Goal: Connect with others: Connect with other users

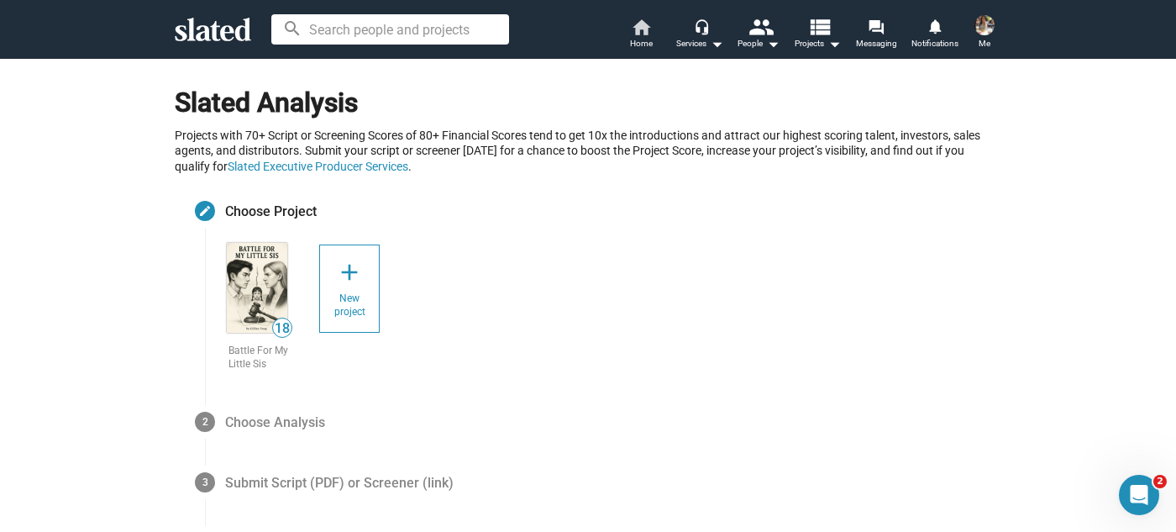
click at [641, 39] on span "Home" at bounding box center [641, 44] width 23 height 20
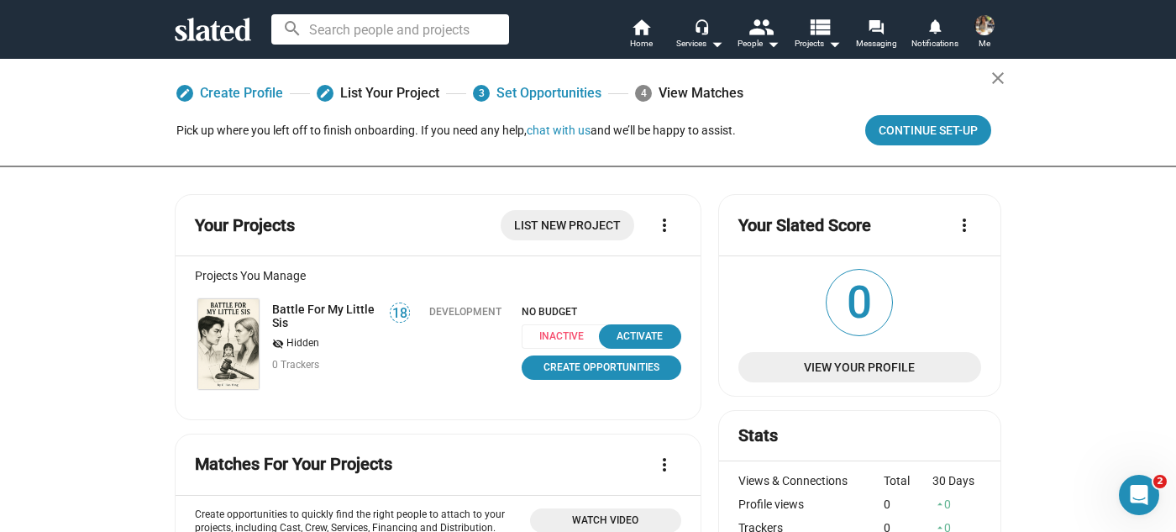
click at [356, 29] on input at bounding box center [390, 29] width 238 height 30
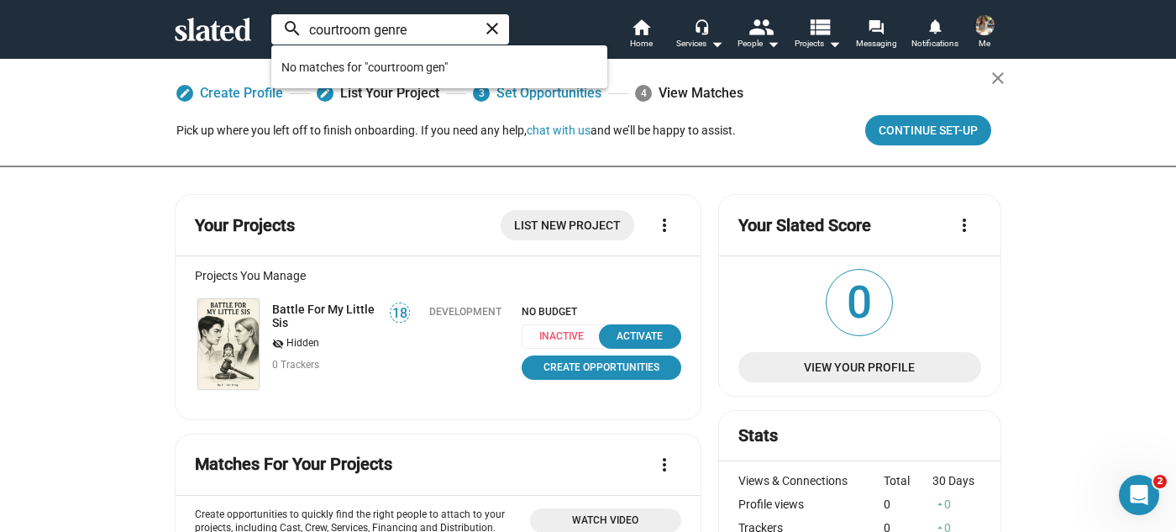
type input "courtroom genre"
drag, startPoint x: 415, startPoint y: 25, endPoint x: 257, endPoint y: 25, distance: 157.9
click at [257, 25] on div "courtroom genre close search home Home headset_mic Services arrow_drop_down peo…" at bounding box center [588, 30] width 860 height 44
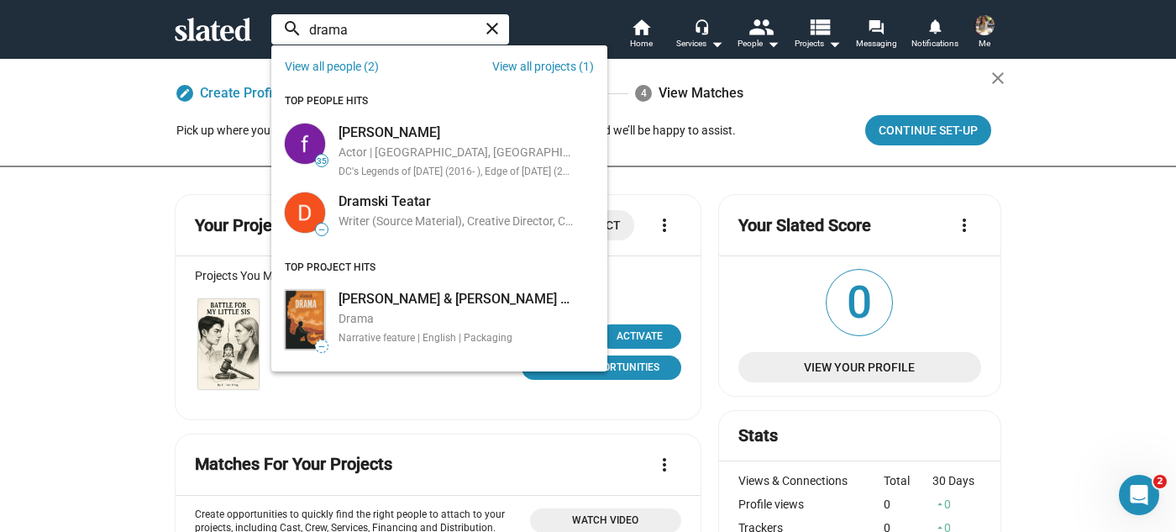
type input "drama"
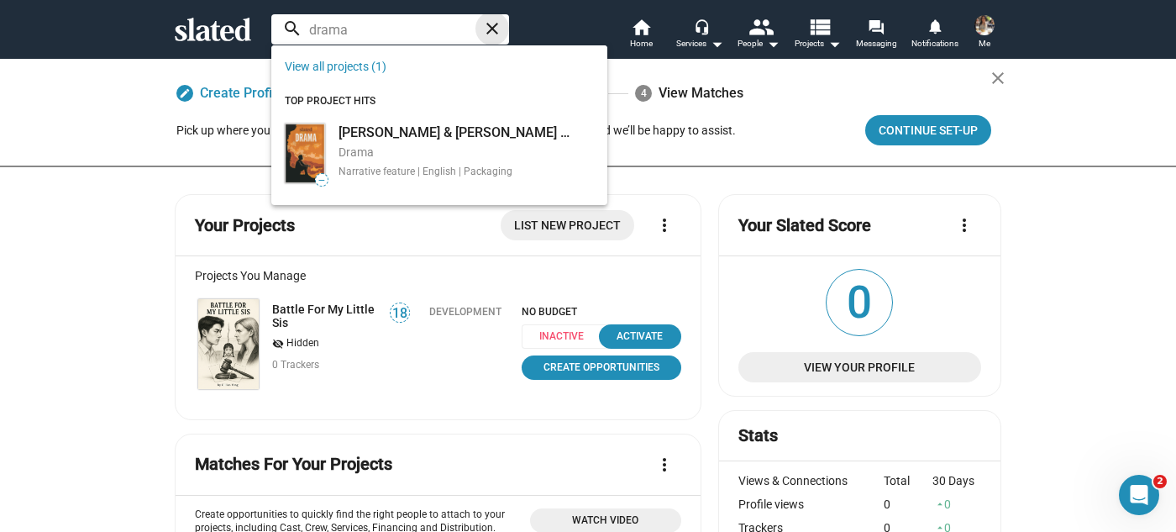
click at [490, 29] on mat-icon "close" at bounding box center [492, 28] width 20 height 20
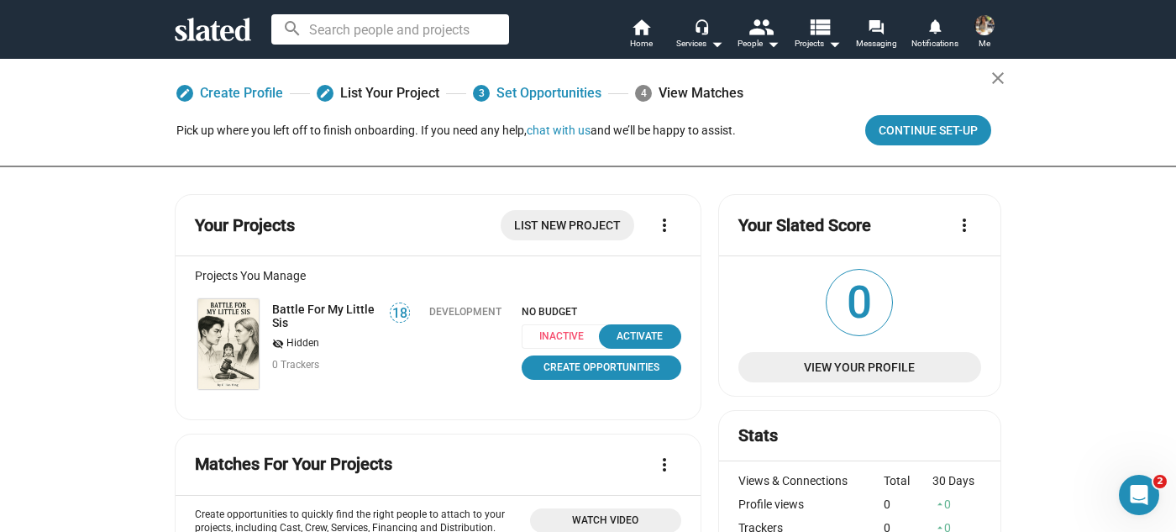
click at [688, 92] on div "4 View Matches" at bounding box center [689, 93] width 108 height 30
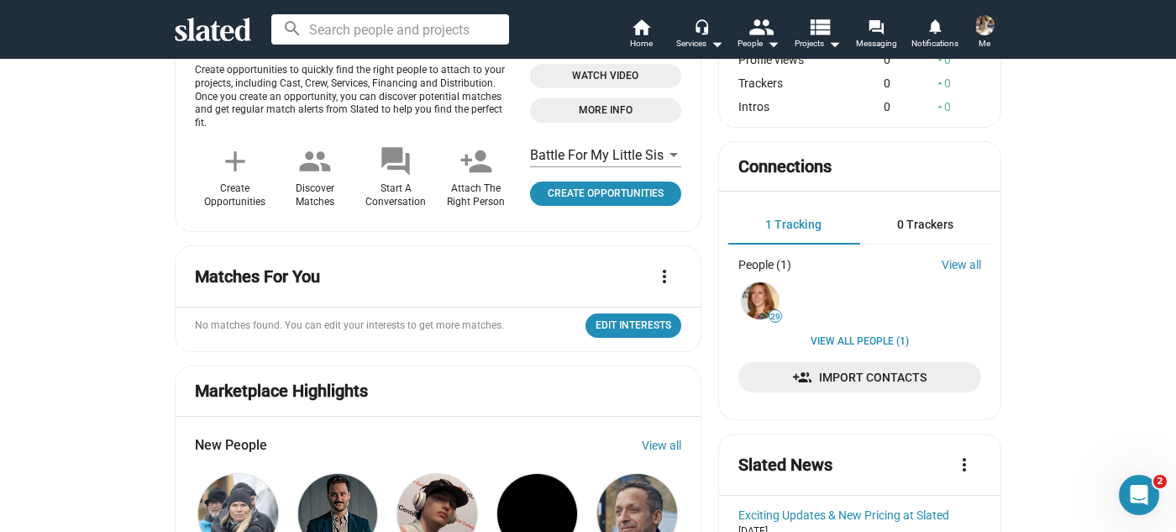
scroll to position [458, 0]
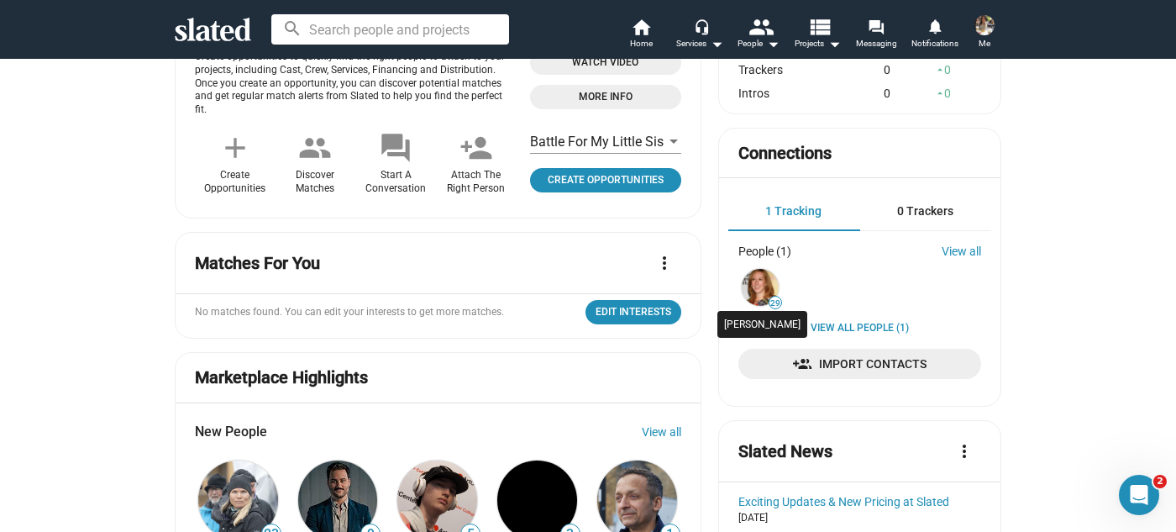
click at [758, 280] on img at bounding box center [760, 287] width 37 height 37
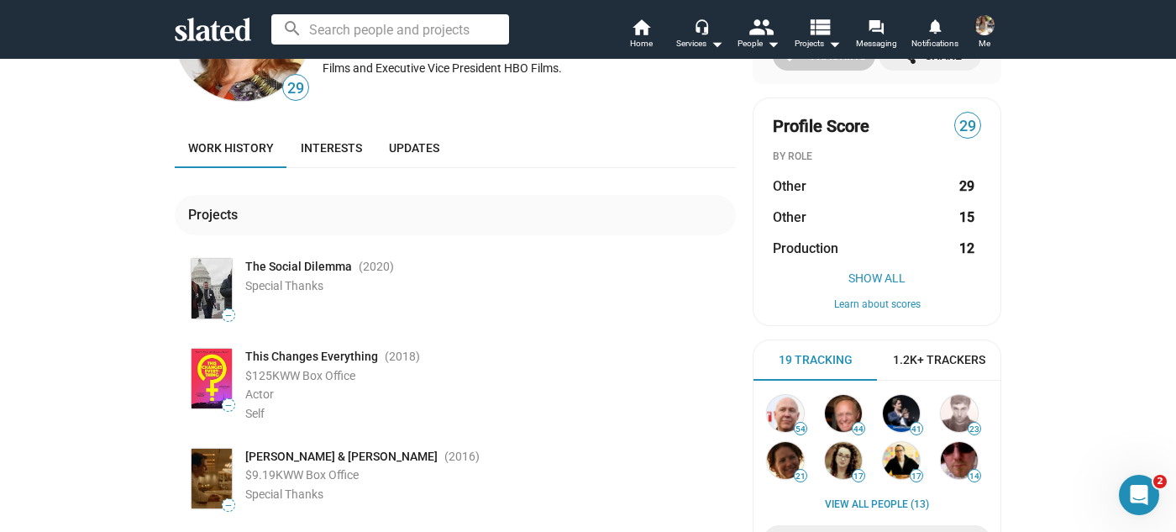
scroll to position [229, 0]
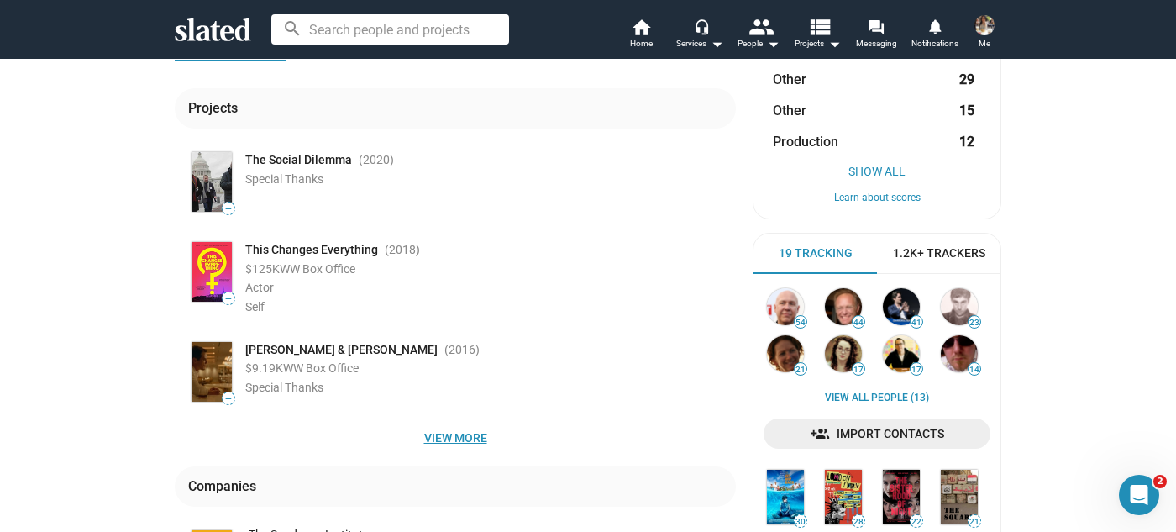
click at [462, 440] on span "View more" at bounding box center [455, 438] width 534 height 30
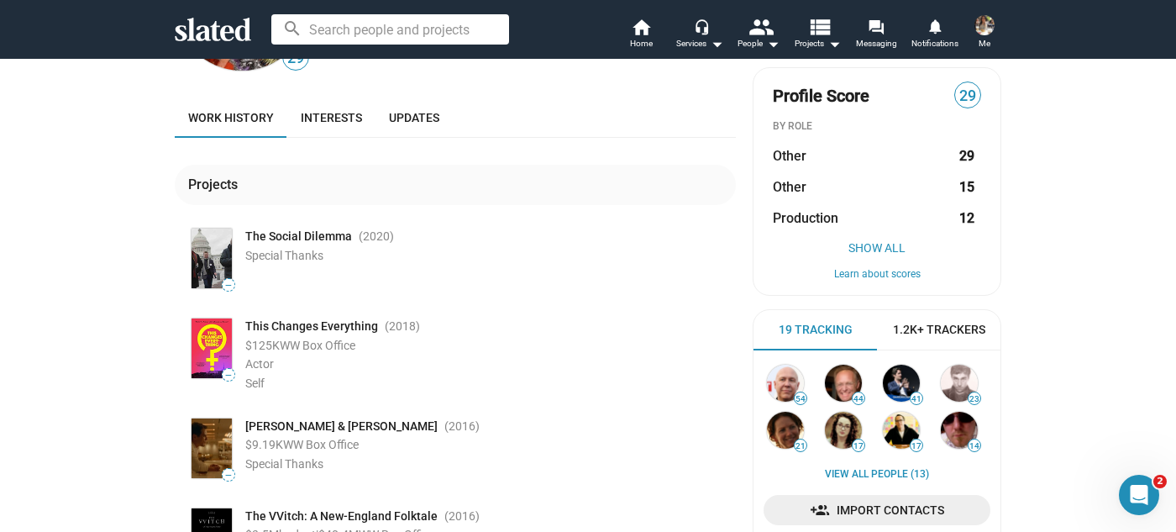
scroll to position [0, 0]
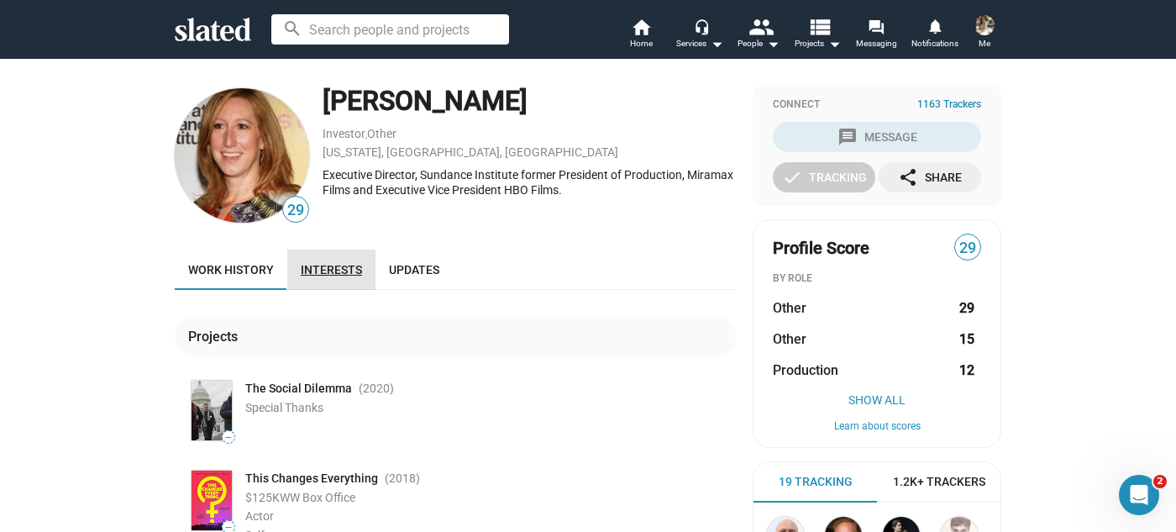
click at [318, 272] on span "Interests" at bounding box center [331, 269] width 61 height 13
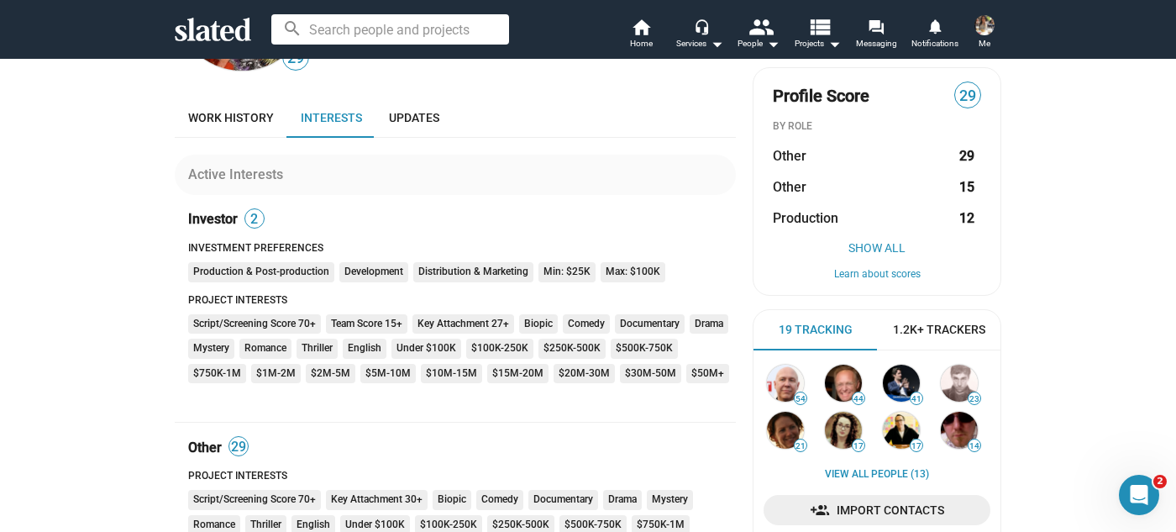
scroll to position [152, 0]
click at [435, 376] on mat-chip "$10M-15M" at bounding box center [451, 374] width 61 height 20
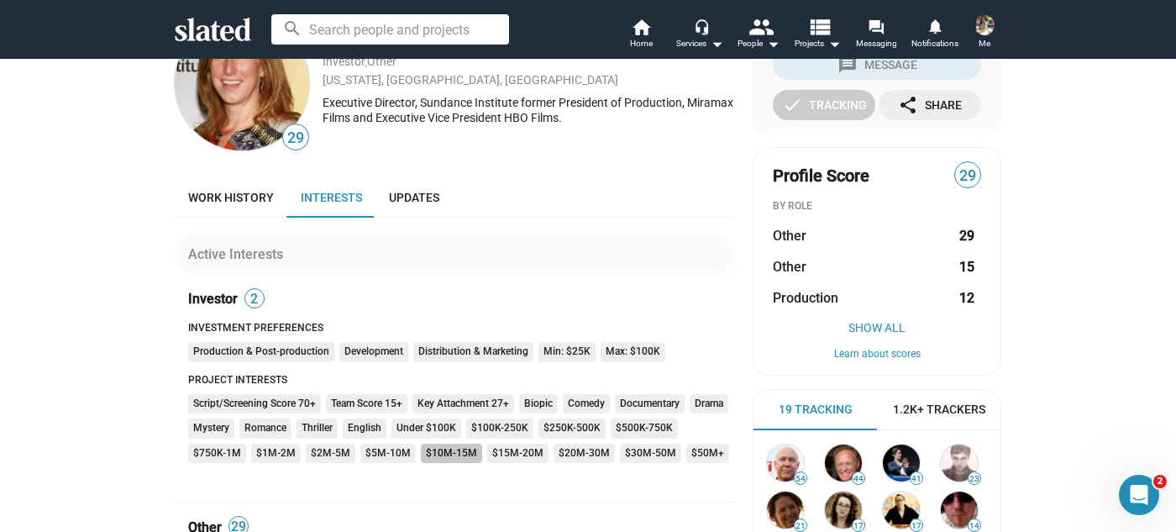
scroll to position [0, 0]
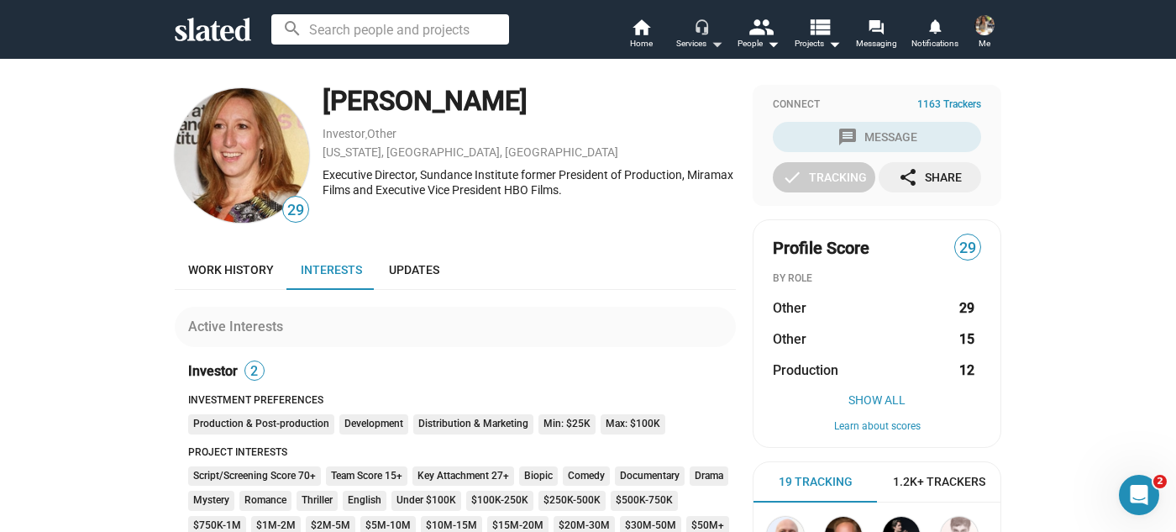
click at [711, 44] on mat-icon "arrow_drop_down" at bounding box center [717, 44] width 20 height 20
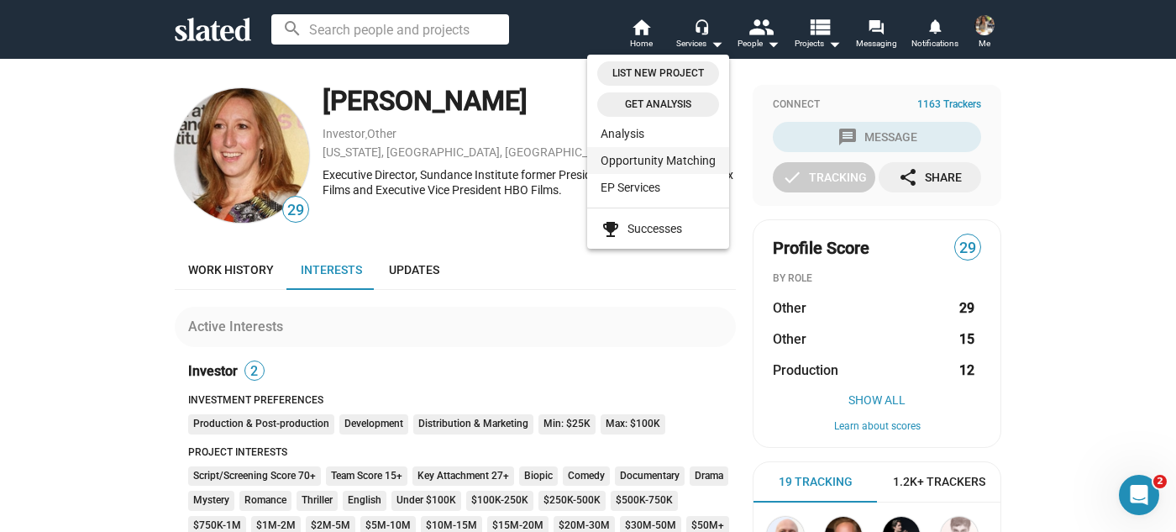
click at [701, 160] on link "Opportunity Matching" at bounding box center [658, 160] width 142 height 27
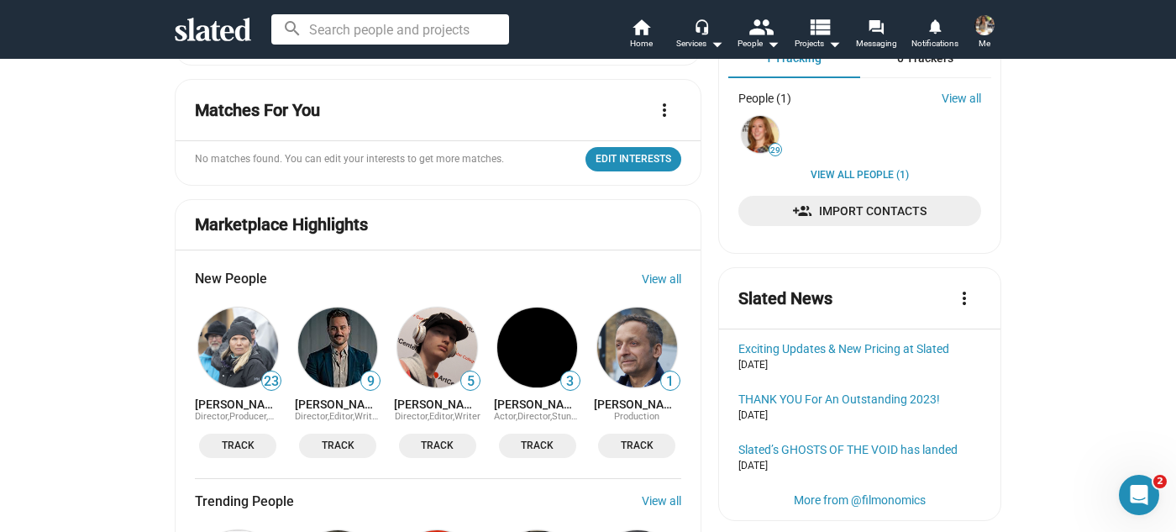
scroll to position [381, 0]
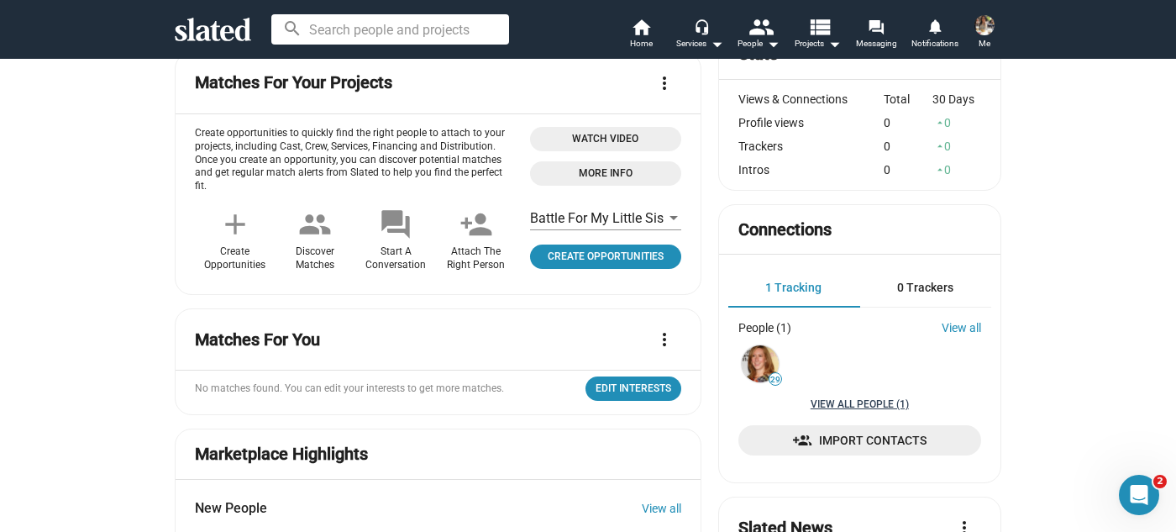
click at [833, 405] on link "View all People (1)" at bounding box center [860, 404] width 98 height 13
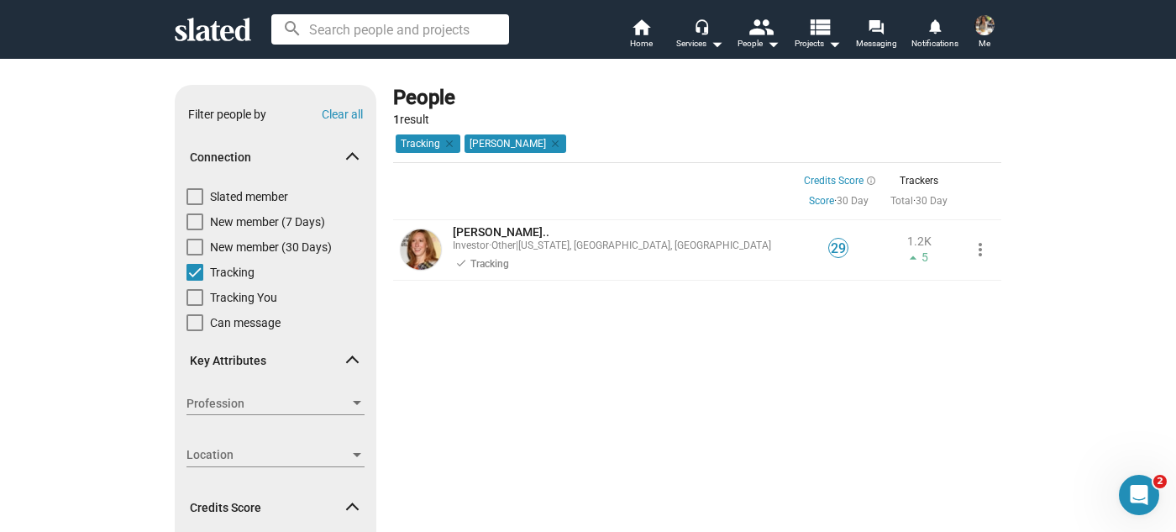
click at [192, 192] on span at bounding box center [194, 196] width 17 height 17
click at [194, 205] on input "Slated member" at bounding box center [194, 205] width 1 height 1
checkbox input "true"
click at [192, 273] on span at bounding box center [194, 272] width 17 height 17
click at [194, 281] on input "Tracking" at bounding box center [194, 281] width 1 height 1
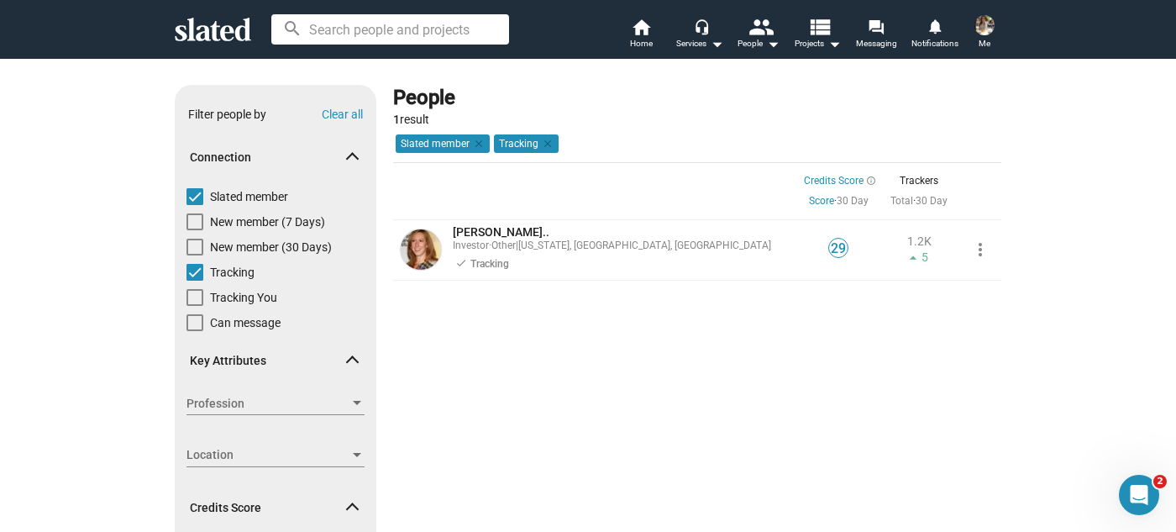
checkbox input "false"
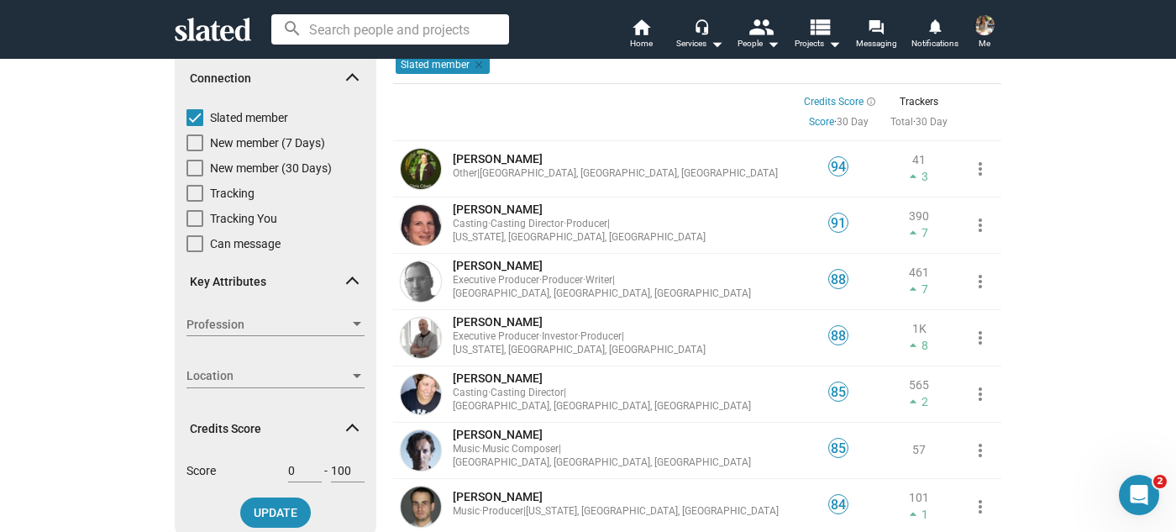
scroll to position [229, 0]
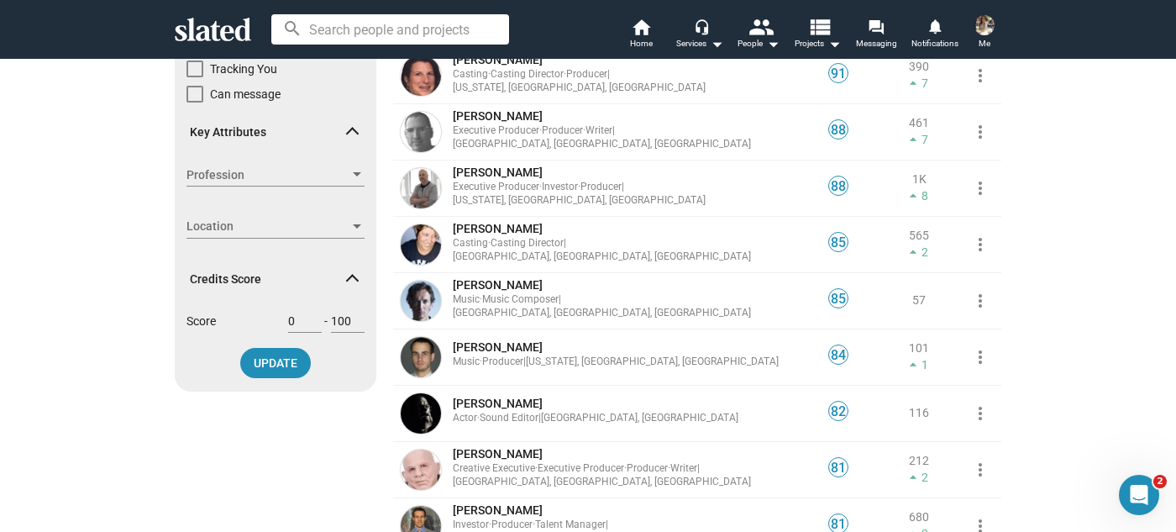
click at [284, 179] on span "Profession" at bounding box center [267, 175] width 163 height 18
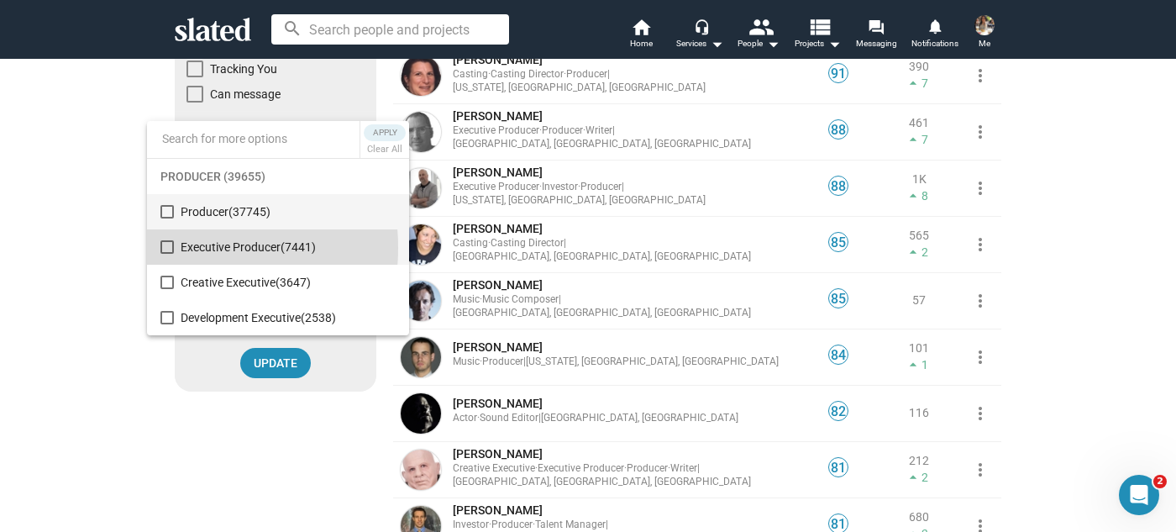
click at [161, 248] on mat-pseudo-checkbox at bounding box center [166, 246] width 13 height 13
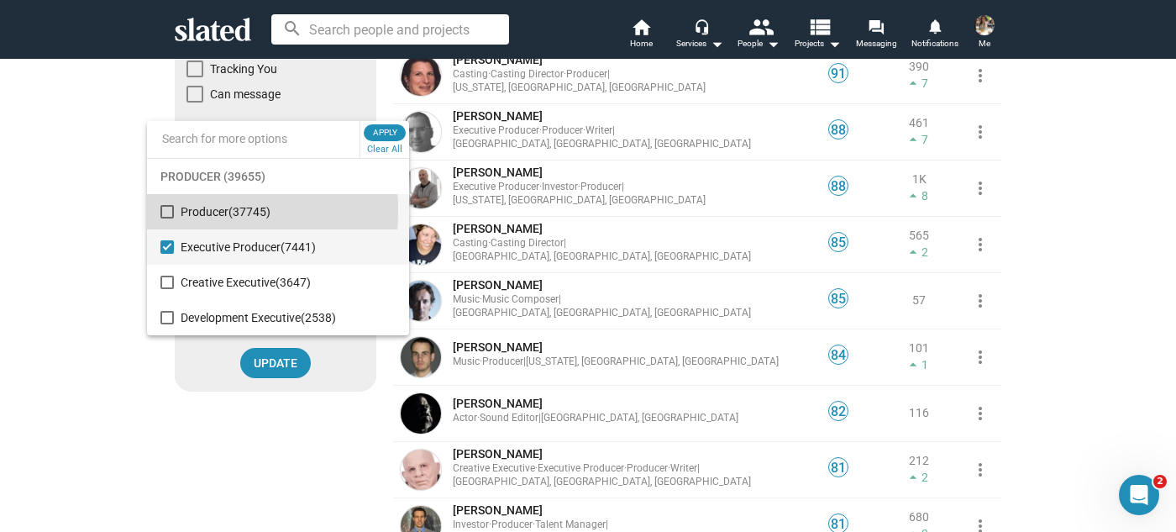
click at [166, 210] on mat-pseudo-checkbox at bounding box center [166, 211] width 13 height 13
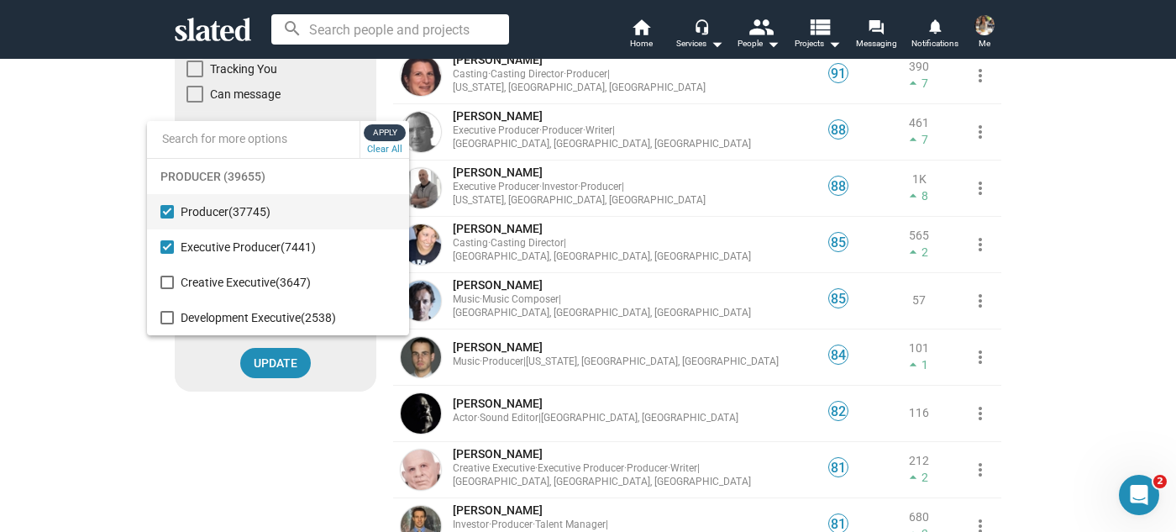
click at [383, 129] on span "Apply" at bounding box center [385, 132] width 30 height 17
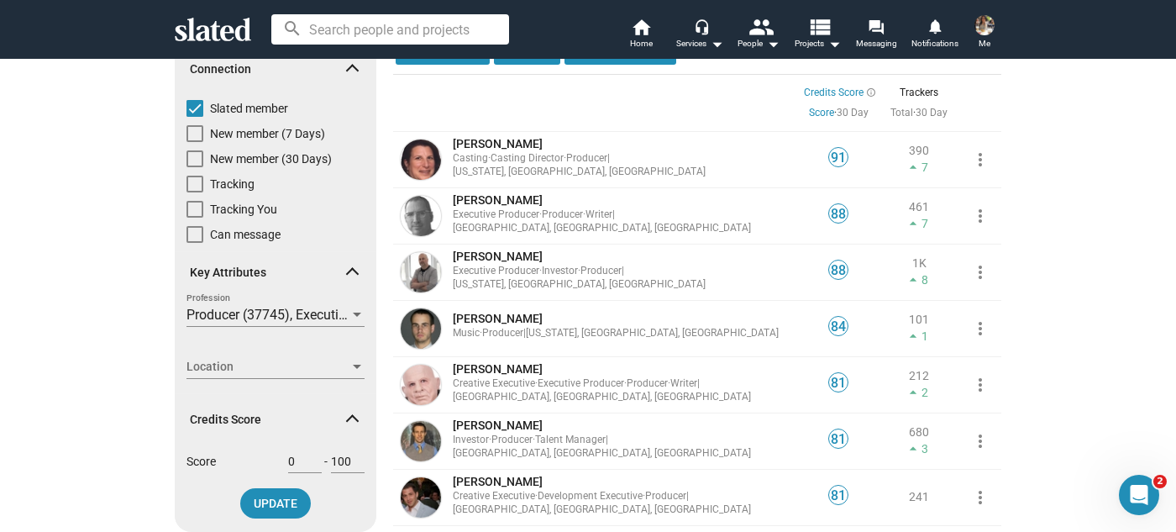
scroll to position [76, 0]
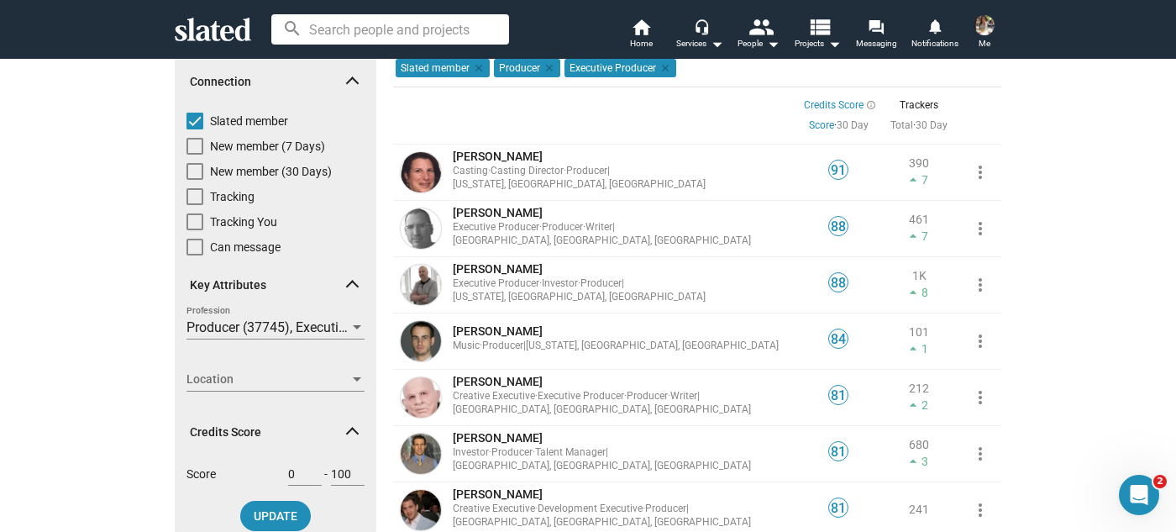
click at [313, 373] on span "Location" at bounding box center [267, 379] width 163 height 18
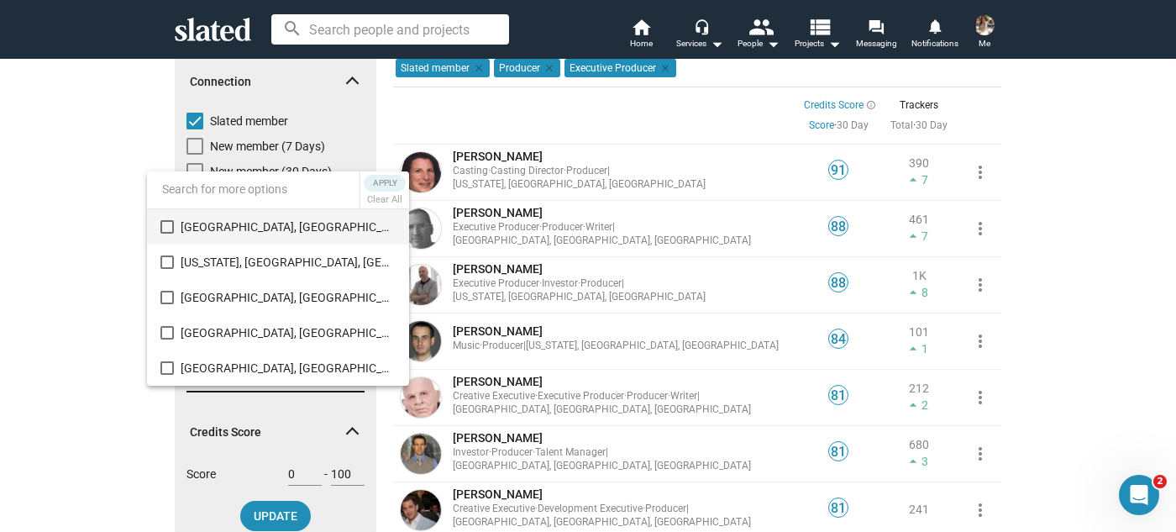
click at [174, 227] on mat-option "Los Angeles, CA, US (13391)" at bounding box center [278, 226] width 262 height 35
click at [264, 507] on div at bounding box center [588, 266] width 1176 height 532
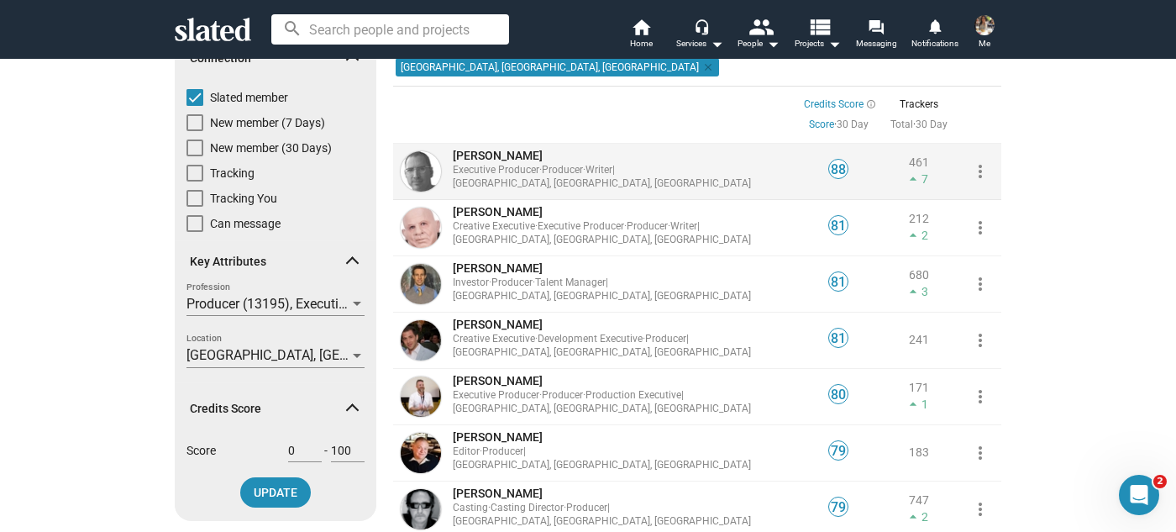
scroll to position [229, 0]
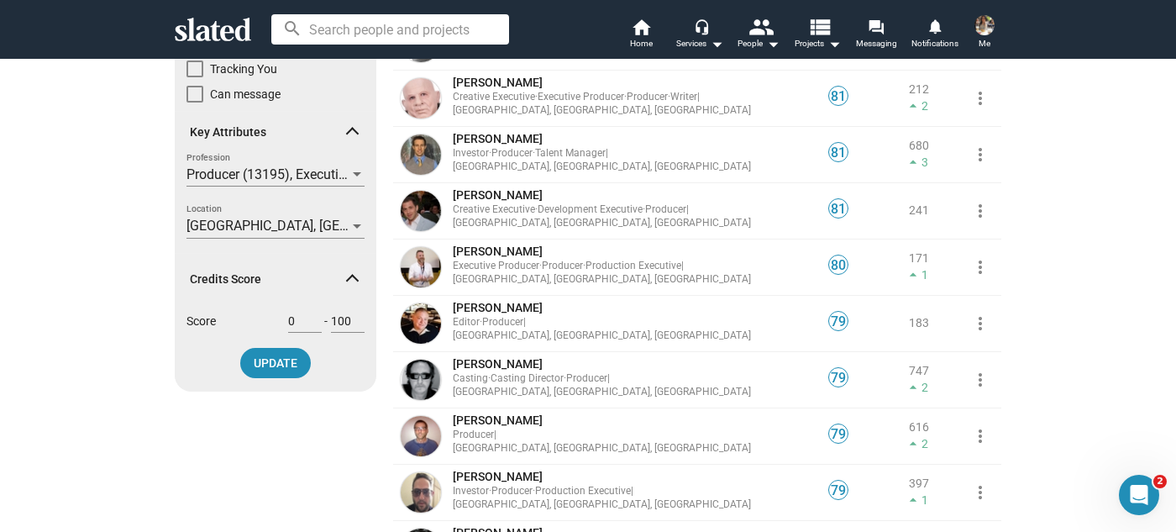
click at [288, 315] on input "0" at bounding box center [305, 320] width 34 height 15
click at [305, 316] on input "1" at bounding box center [305, 320] width 34 height 15
click at [305, 316] on input "2" at bounding box center [305, 320] width 34 height 15
click at [305, 316] on input "3" at bounding box center [305, 320] width 34 height 15
click at [305, 316] on input "4" at bounding box center [305, 320] width 34 height 15
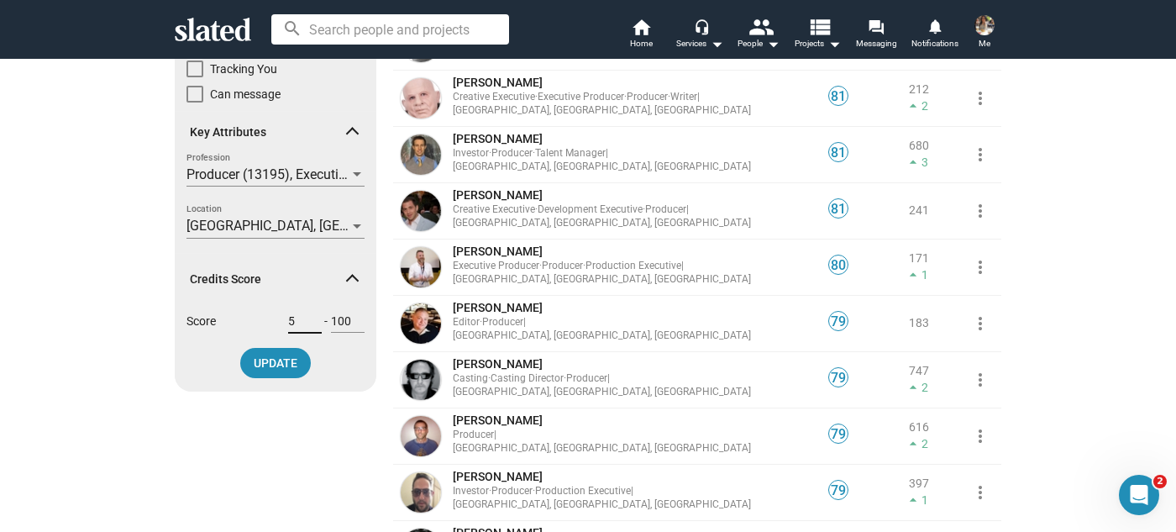
click at [305, 316] on input "5" at bounding box center [305, 320] width 34 height 15
click at [305, 316] on input "6" at bounding box center [305, 320] width 34 height 15
click at [305, 316] on input "7" at bounding box center [305, 320] width 34 height 15
click at [305, 316] on input "8" at bounding box center [305, 320] width 34 height 15
click at [305, 316] on input "9" at bounding box center [305, 320] width 34 height 15
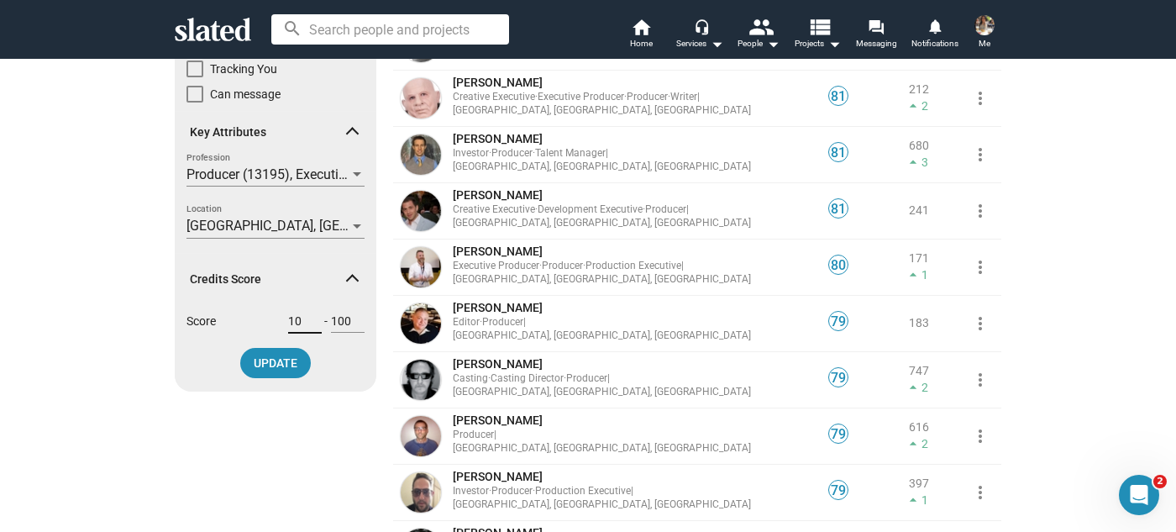
click at [305, 316] on input "10" at bounding box center [305, 320] width 34 height 15
click at [305, 316] on input "11" at bounding box center [305, 320] width 34 height 15
click at [305, 316] on input "12" at bounding box center [305, 320] width 34 height 15
click at [305, 316] on input "13" at bounding box center [305, 320] width 34 height 15
click at [305, 316] on input "45" at bounding box center [305, 320] width 34 height 15
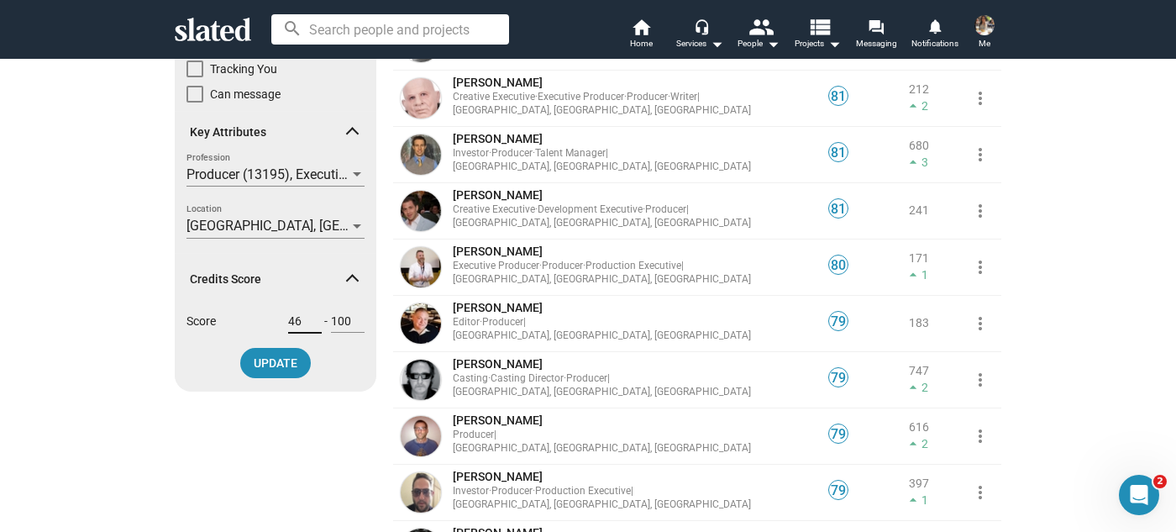
click at [305, 316] on input "46" at bounding box center [305, 320] width 34 height 15
click at [305, 316] on input "47" at bounding box center [305, 320] width 34 height 15
click at [305, 316] on input "48" at bounding box center [305, 320] width 34 height 15
click at [305, 316] on input "49" at bounding box center [305, 320] width 34 height 15
type input "50"
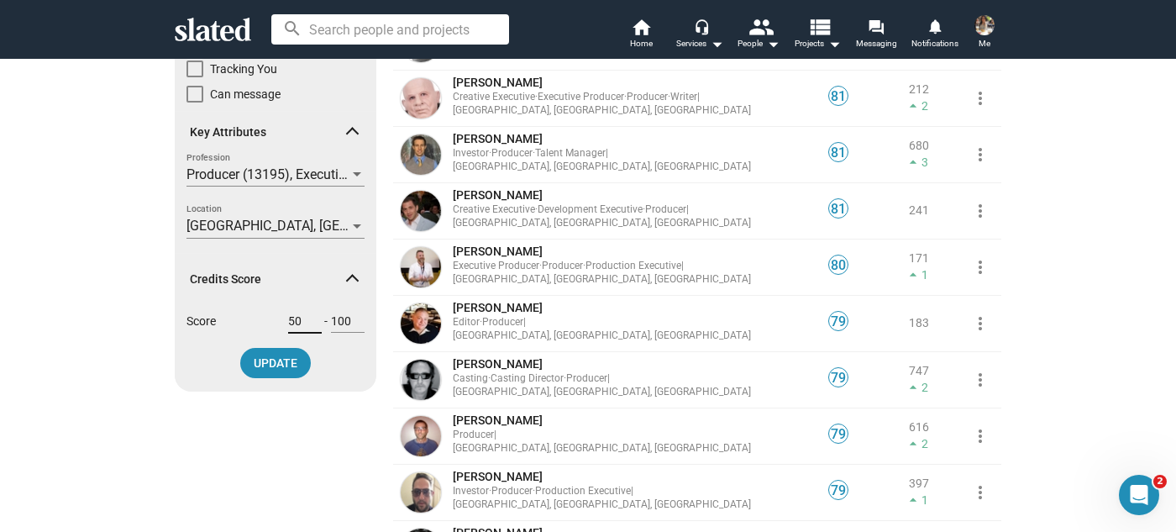
click at [305, 316] on input "50" at bounding box center [305, 320] width 34 height 15
click at [264, 365] on span "UPDATE" at bounding box center [276, 363] width 44 height 30
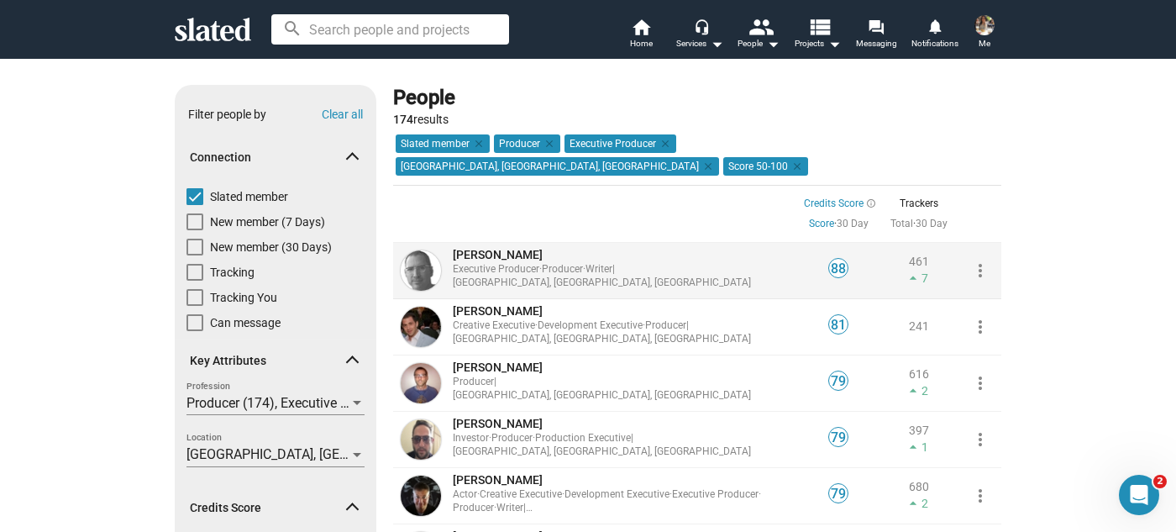
click at [508, 248] on span "[PERSON_NAME]" at bounding box center [498, 254] width 90 height 13
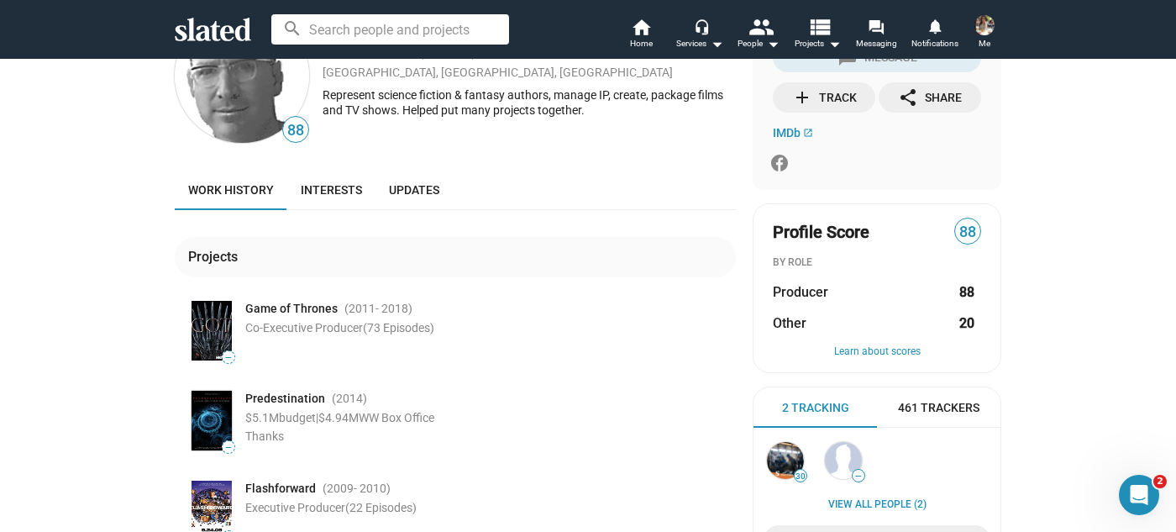
scroll to position [76, 0]
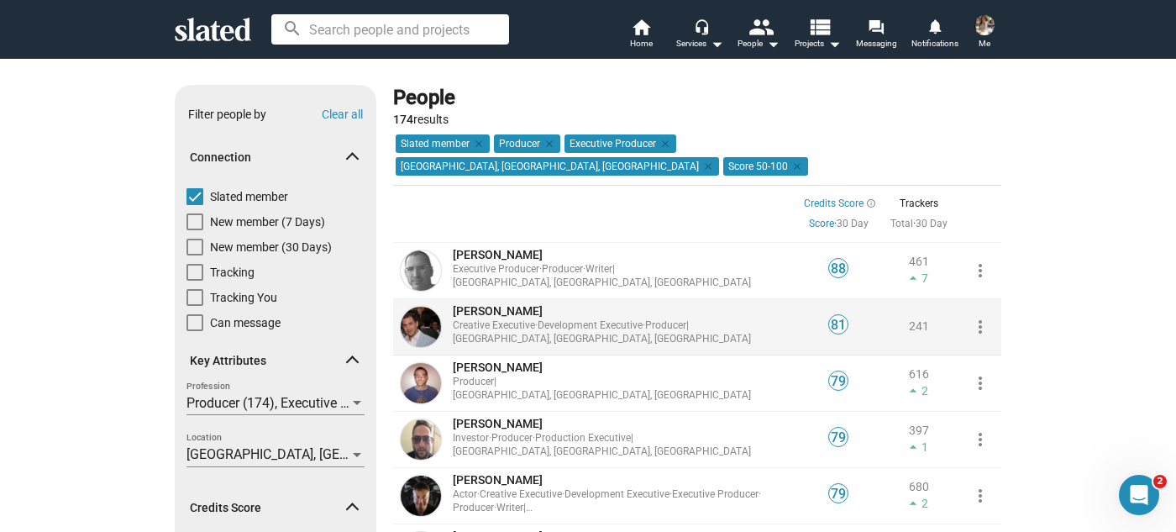
click at [470, 304] on span "Allan Mandelbaum" at bounding box center [498, 310] width 90 height 13
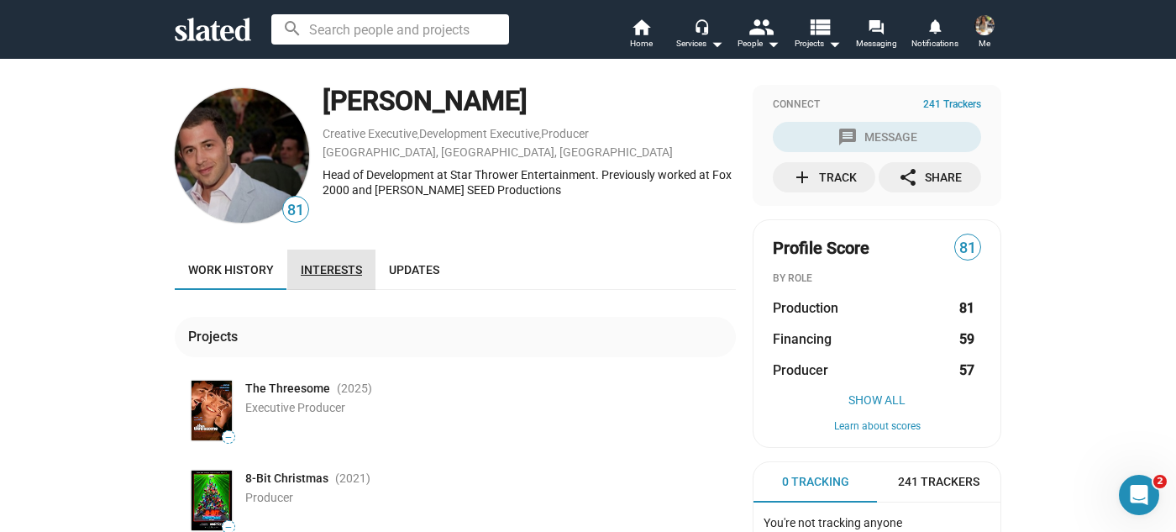
click at [335, 263] on span "Interests" at bounding box center [331, 269] width 61 height 13
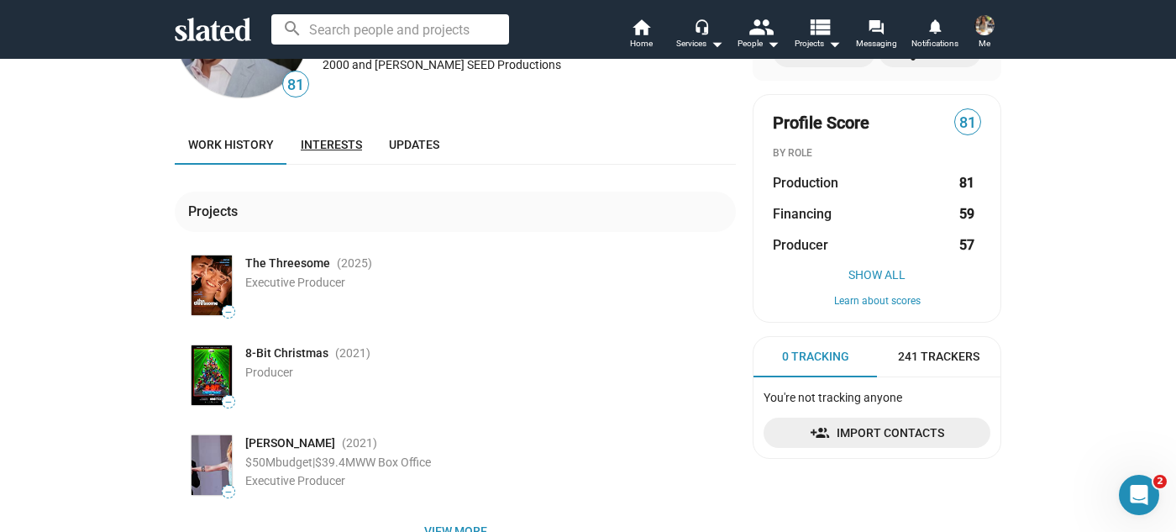
scroll to position [152, 0]
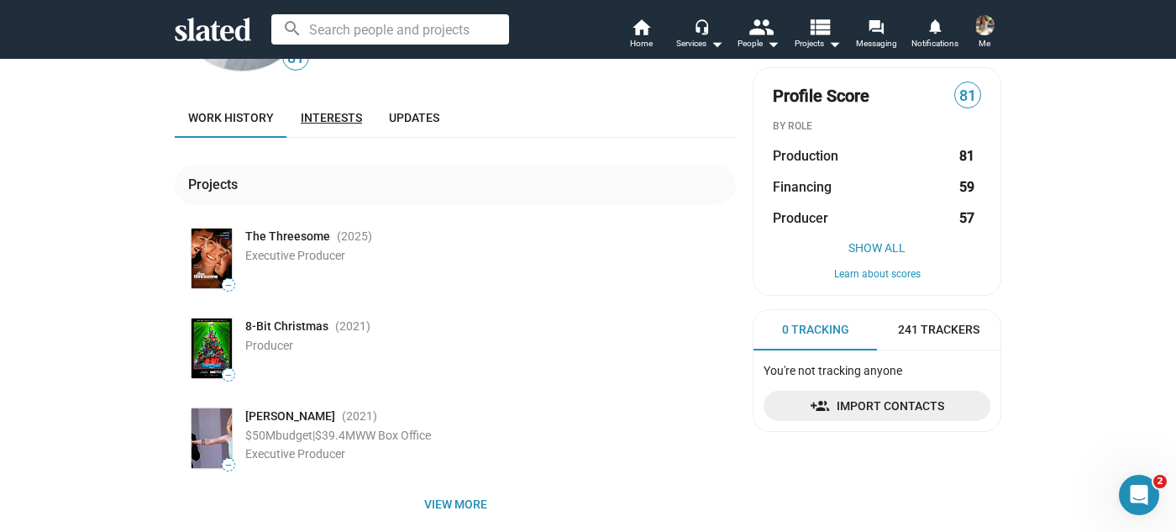
click at [345, 120] on span "Interests" at bounding box center [331, 117] width 61 height 13
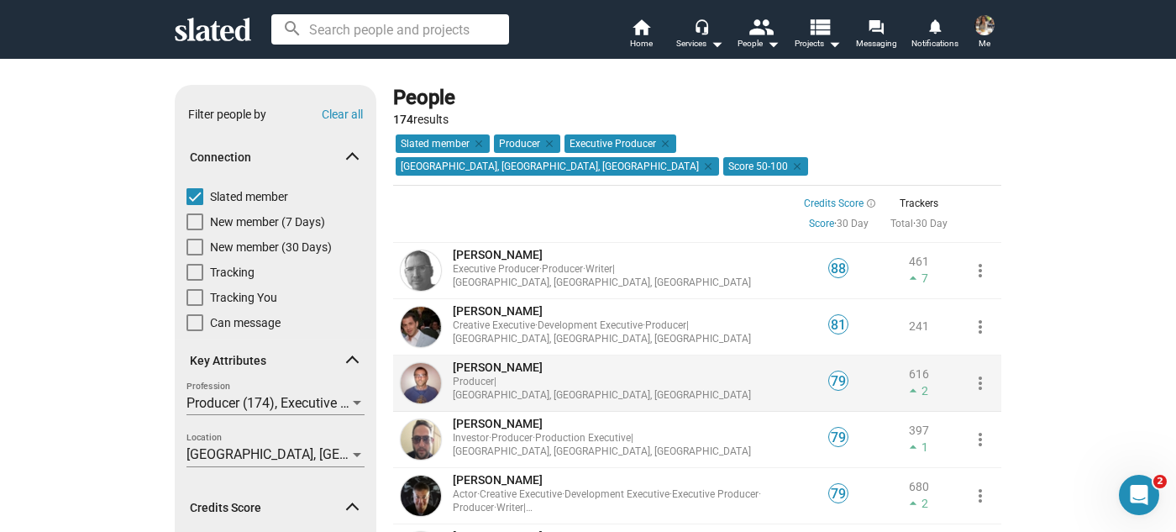
click at [531, 360] on span "Stefan Sonnenfeld" at bounding box center [498, 366] width 90 height 13
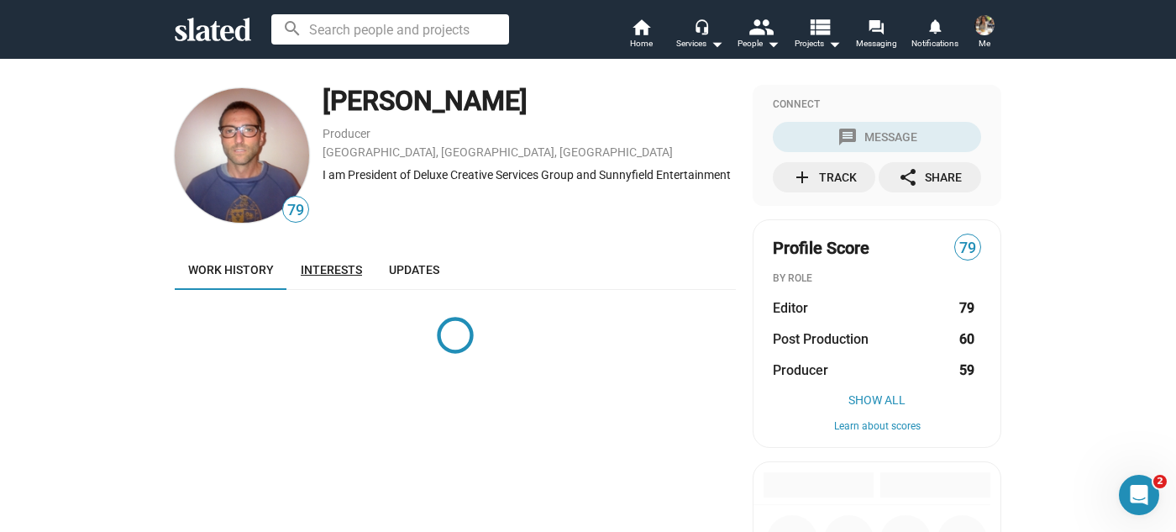
click at [334, 277] on link "Interests" at bounding box center [331, 270] width 88 height 40
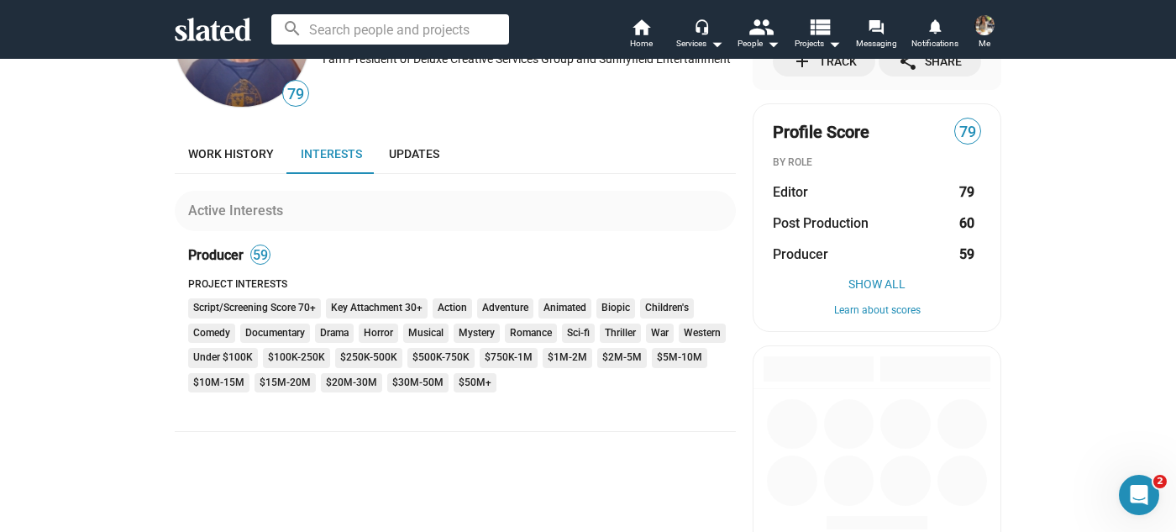
scroll to position [152, 0]
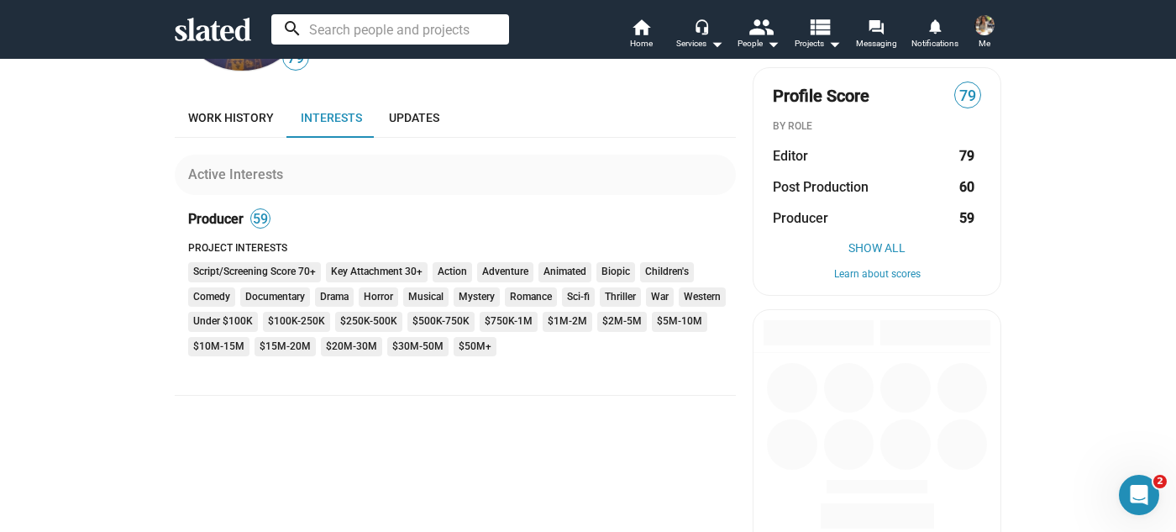
click at [341, 29] on input at bounding box center [390, 29] width 238 height 30
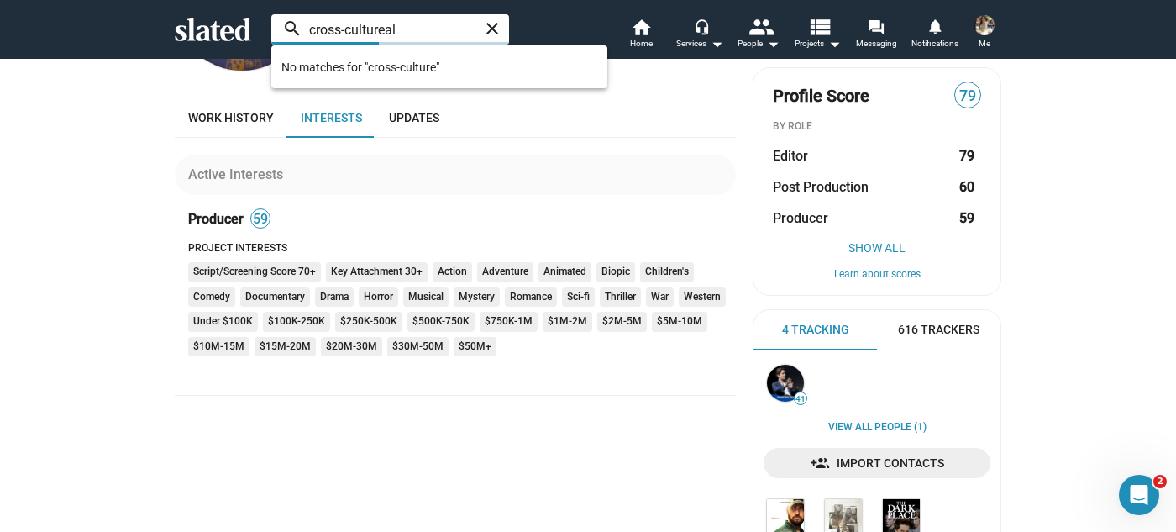
type input "cross-cultureal"
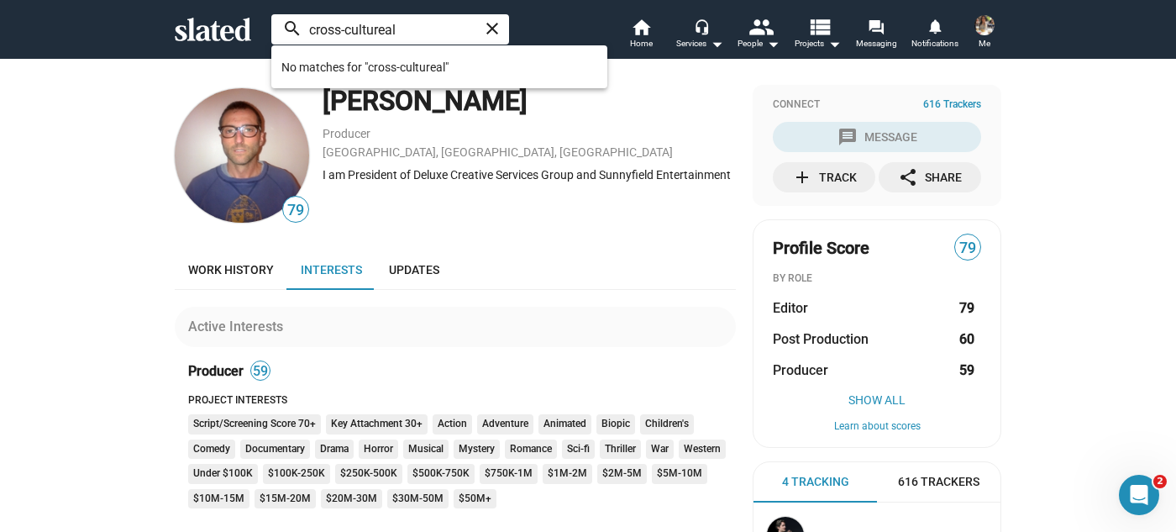
drag, startPoint x: 418, startPoint y: 19, endPoint x: 242, endPoint y: 24, distance: 176.5
click at [242, 24] on div "cross-cultureal close search home Home headset_mic Services arrow_drop_down peo…" at bounding box center [588, 30] width 860 height 44
type input "c"
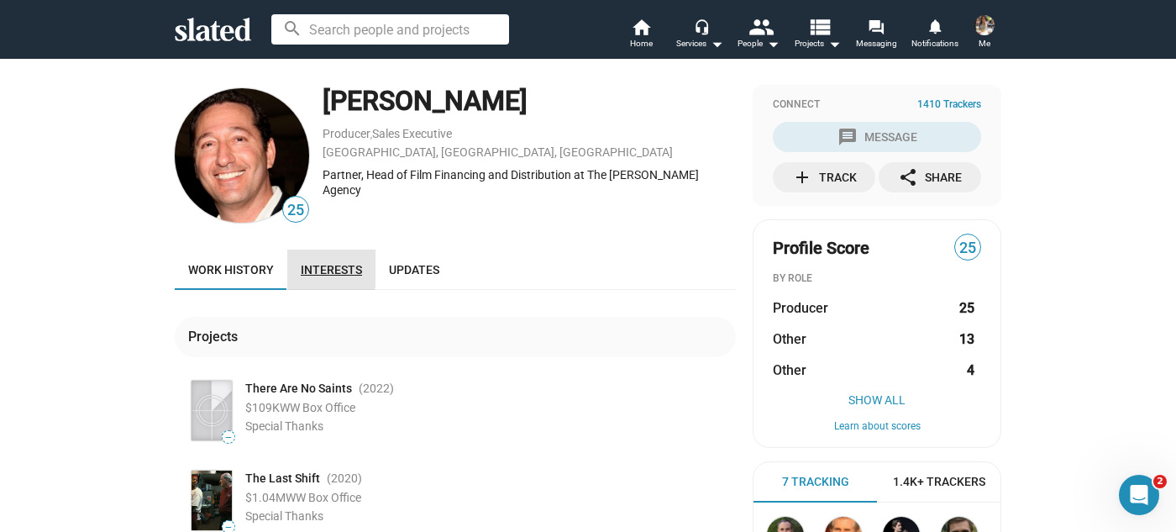
click at [313, 270] on span "Interests" at bounding box center [331, 269] width 61 height 13
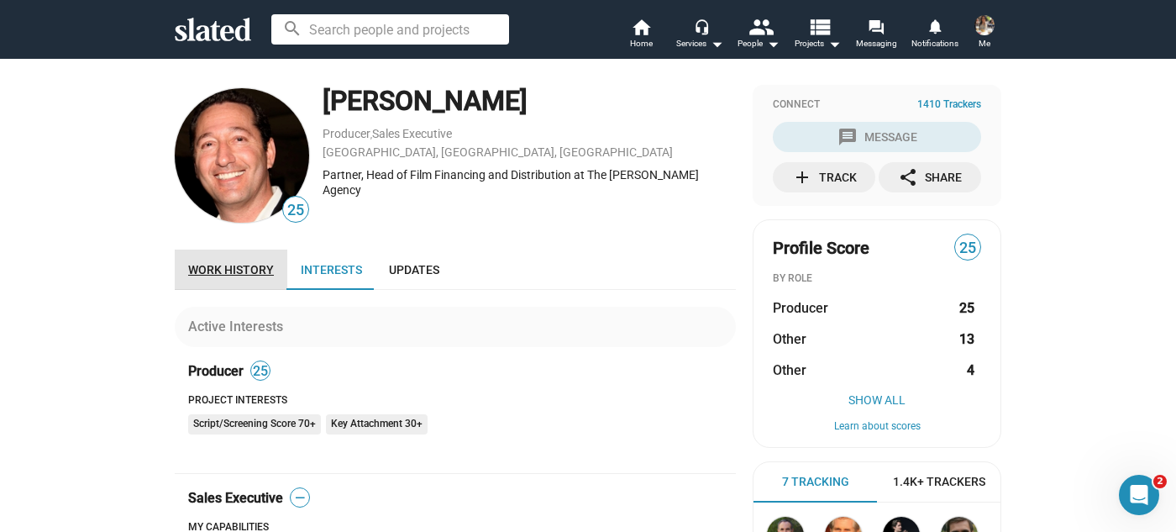
click at [230, 270] on span "Work history" at bounding box center [231, 269] width 86 height 13
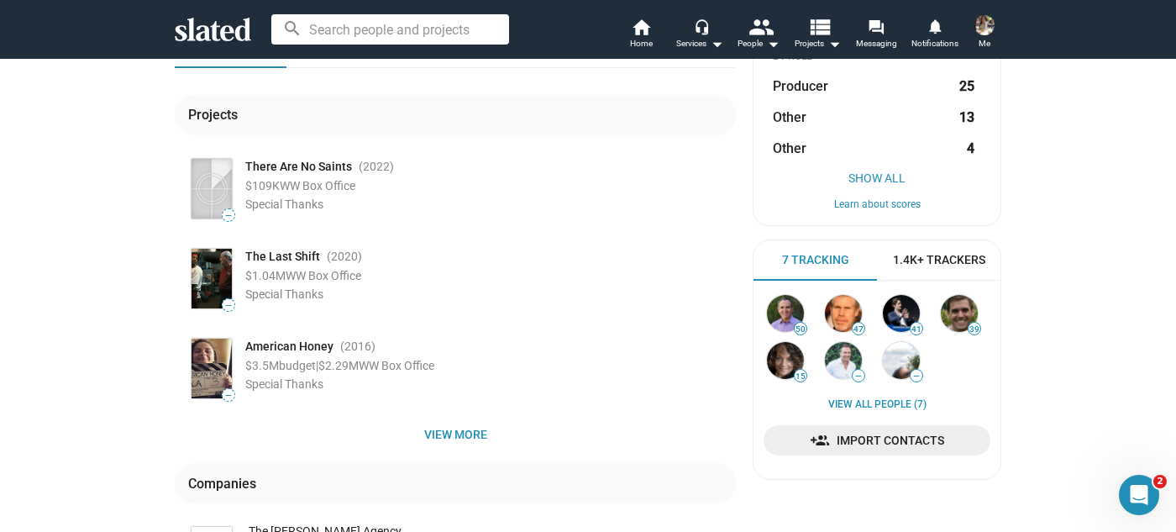
scroll to position [229, 0]
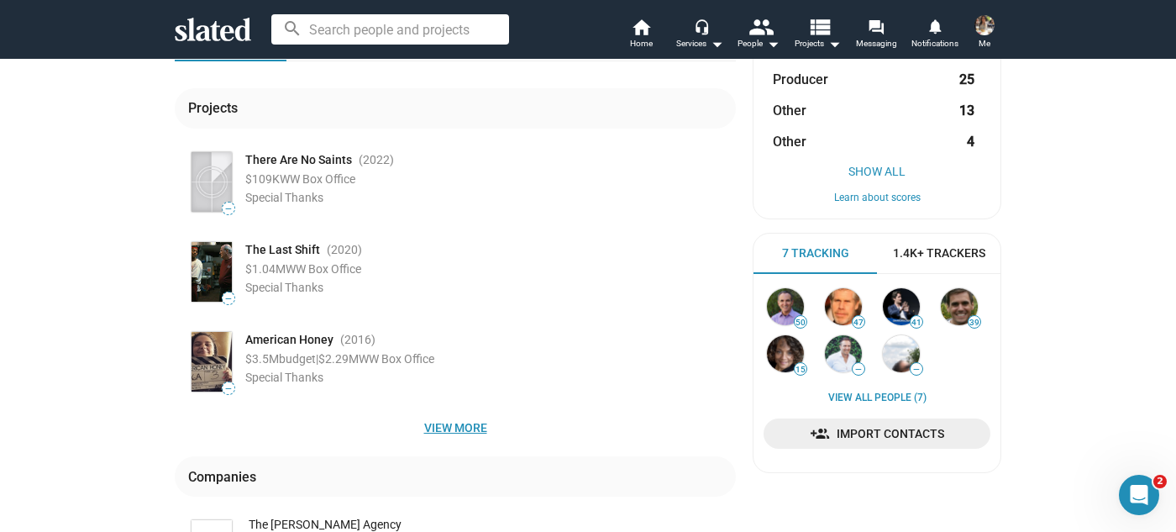
click at [454, 427] on span "View more" at bounding box center [455, 427] width 534 height 30
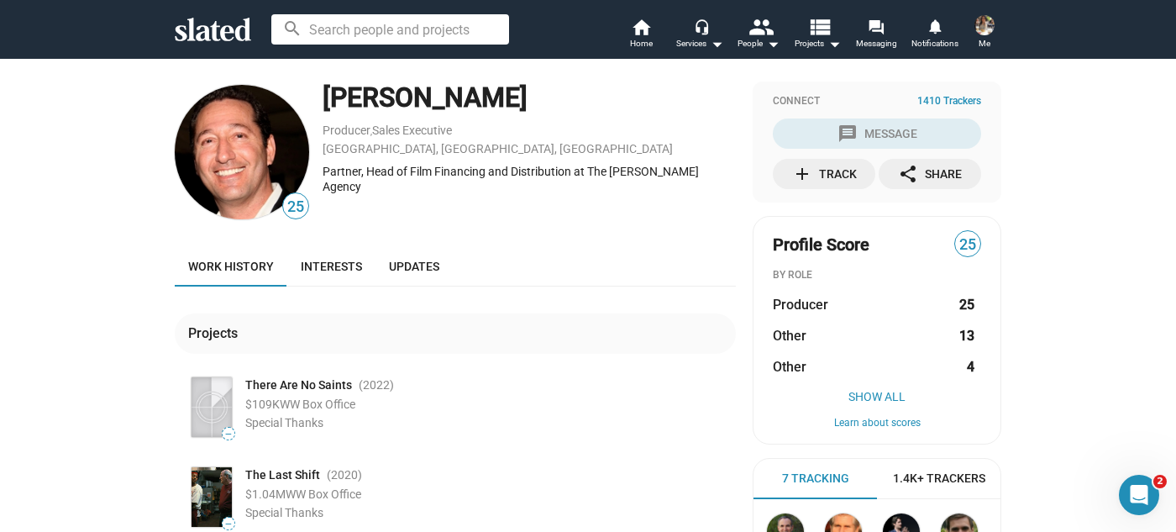
scroll to position [0, 0]
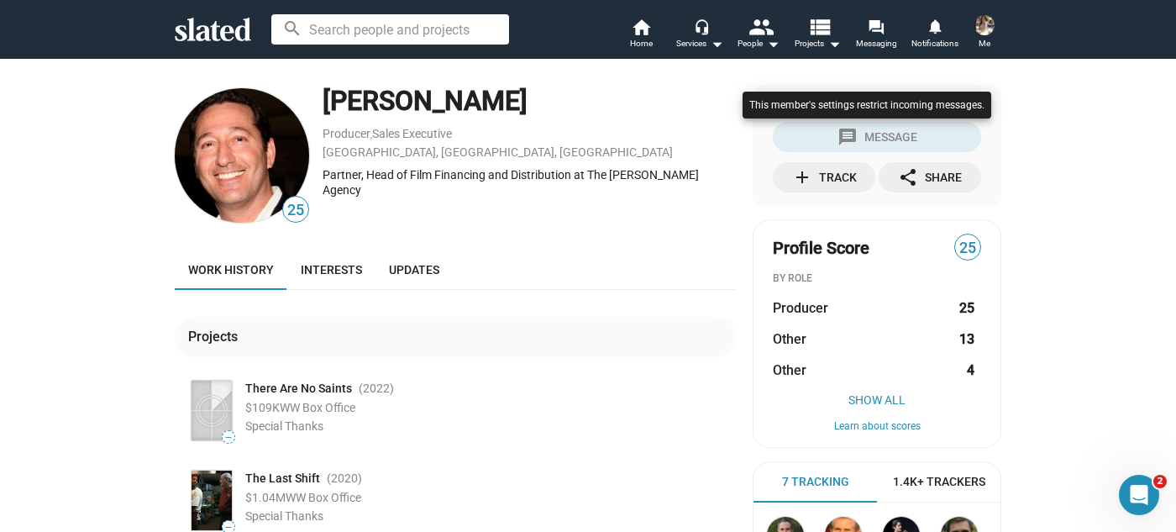
click at [864, 138] on div at bounding box center [866, 121] width 257 height 69
click at [874, 137] on div at bounding box center [866, 121] width 257 height 69
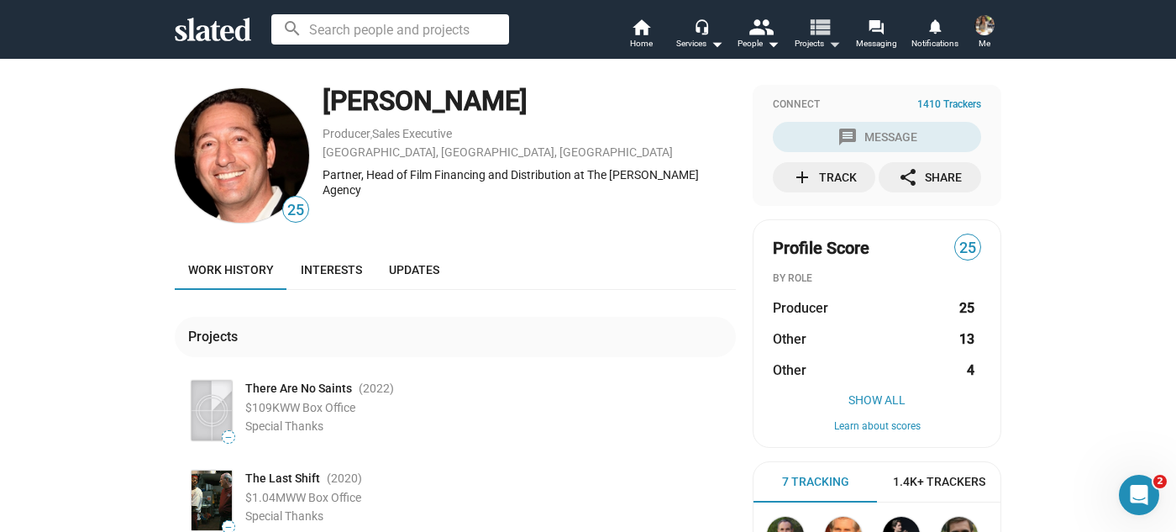
click at [827, 40] on mat-icon "arrow_drop_down" at bounding box center [834, 44] width 20 height 20
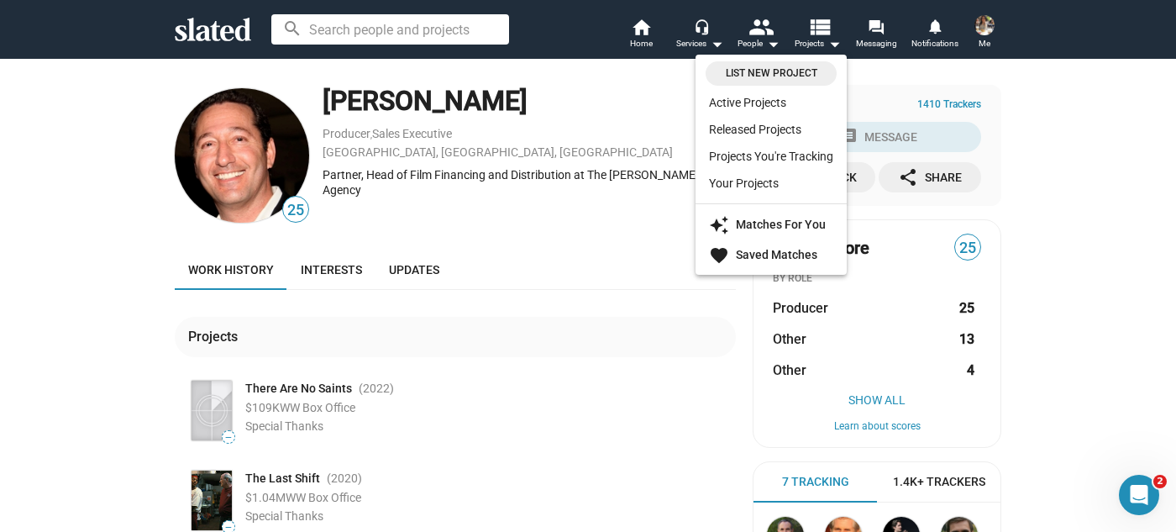
click at [874, 36] on div at bounding box center [588, 266] width 1176 height 532
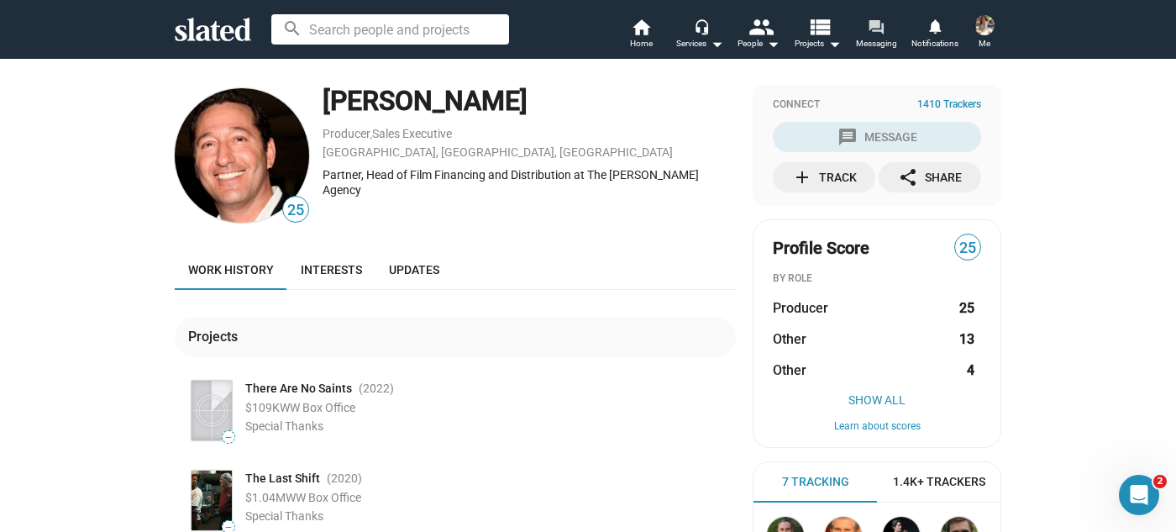
click at [877, 22] on mat-icon "forum" at bounding box center [876, 26] width 16 height 16
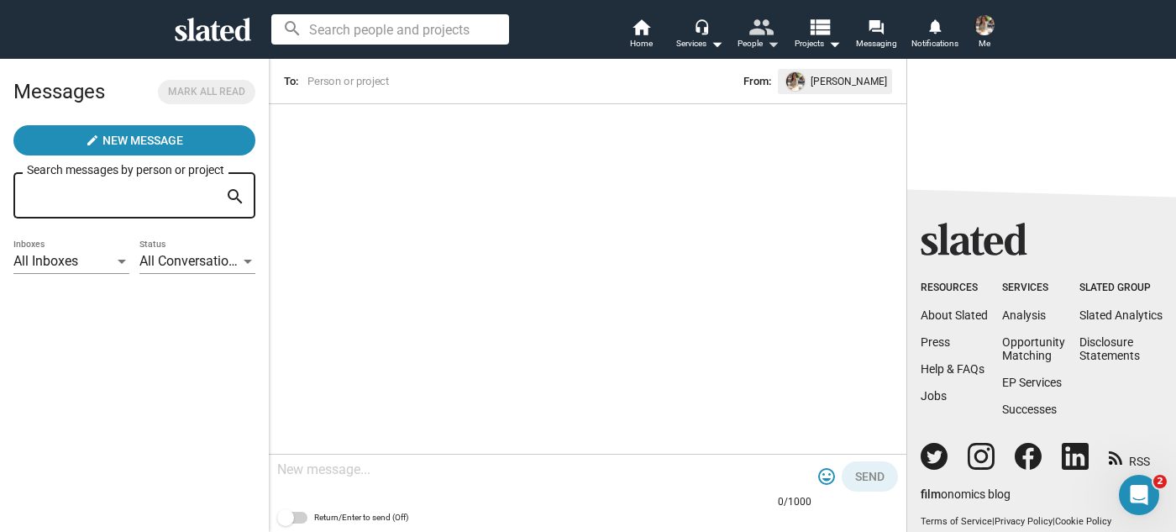
click at [759, 30] on mat-icon "people" at bounding box center [761, 26] width 24 height 24
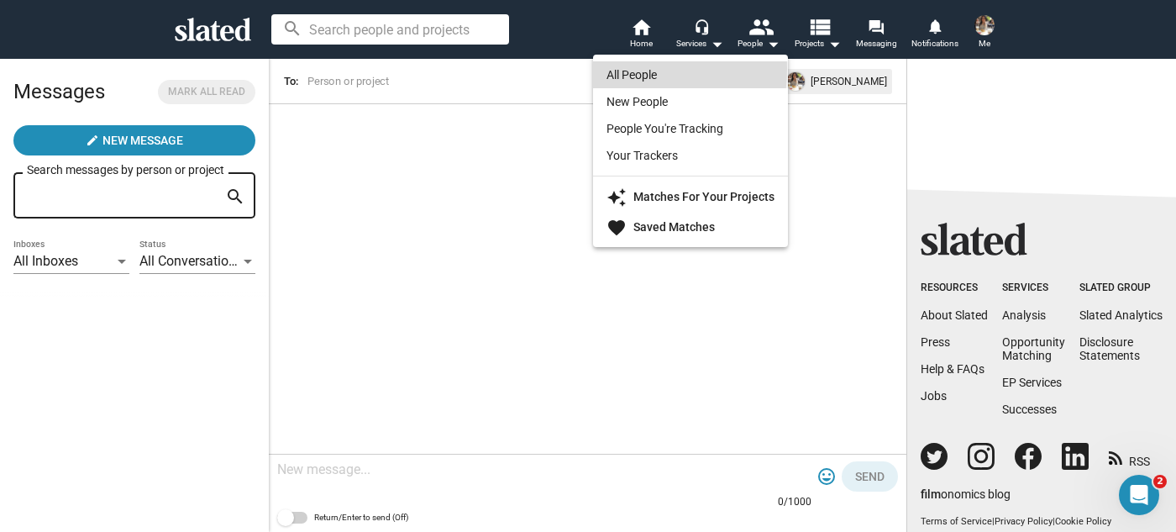
click at [610, 69] on link "All People" at bounding box center [690, 74] width 195 height 27
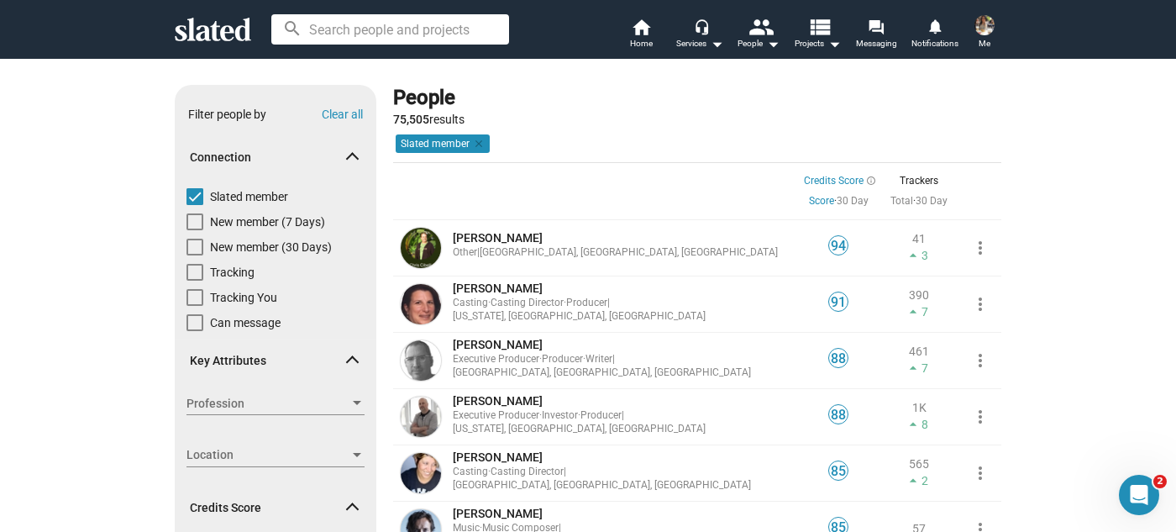
click at [192, 322] on span at bounding box center [194, 322] width 17 height 17
click at [194, 331] on input "Can message" at bounding box center [194, 331] width 1 height 1
checkbox input "true"
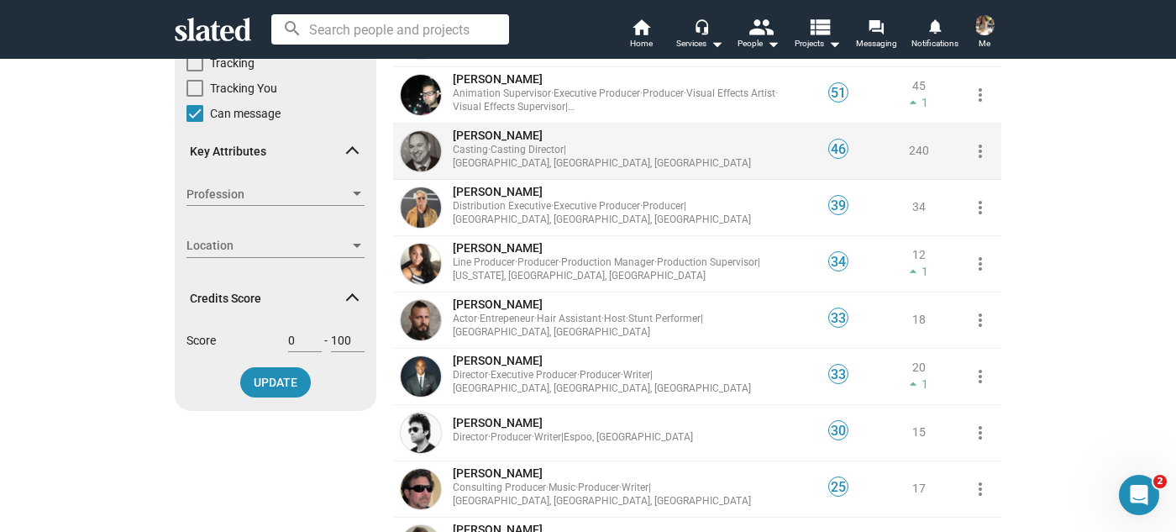
scroll to position [229, 0]
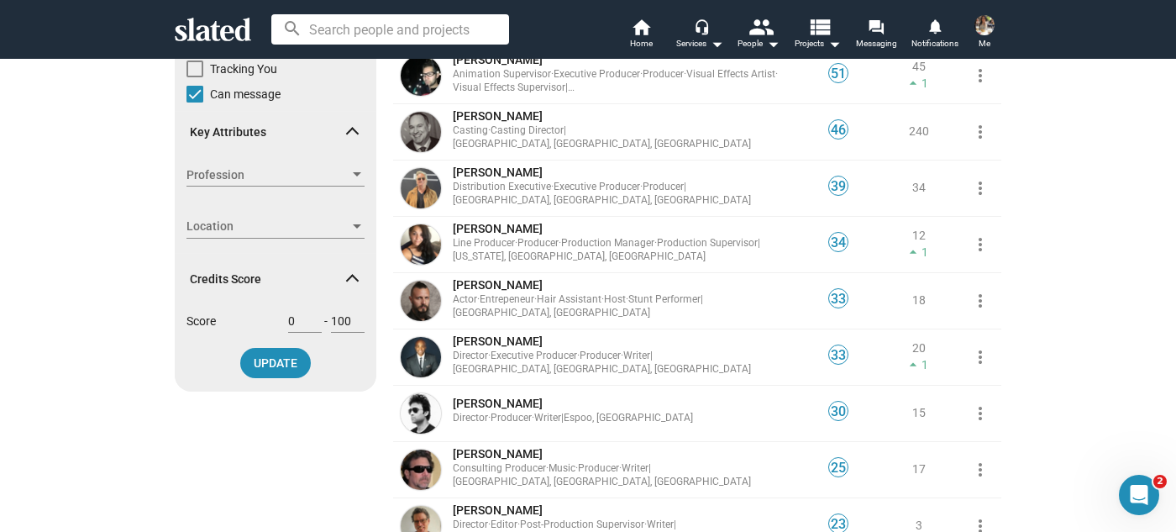
click at [323, 171] on span "Profession" at bounding box center [267, 175] width 163 height 18
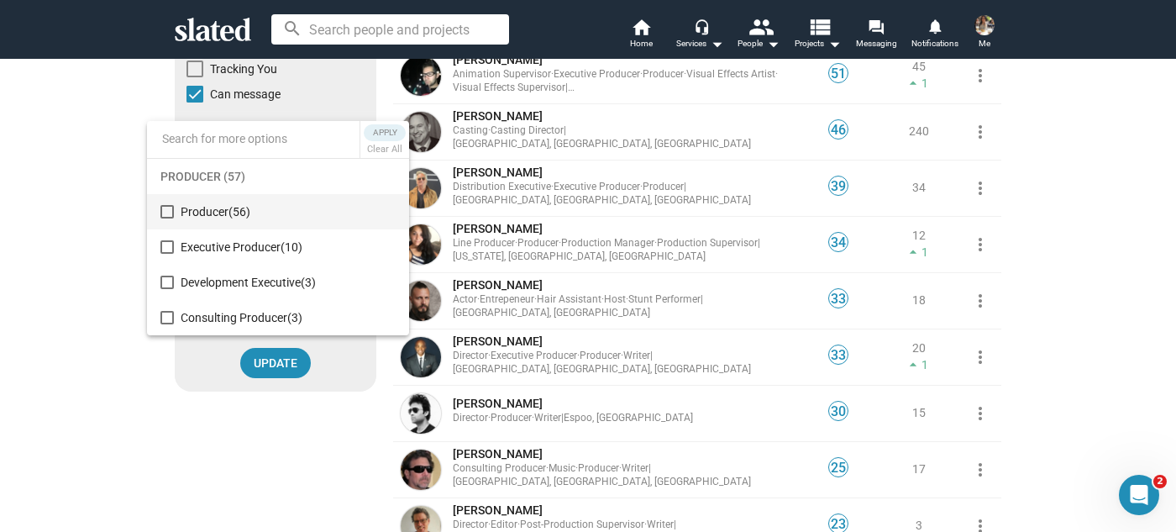
click at [1086, 203] on div at bounding box center [588, 266] width 1176 height 532
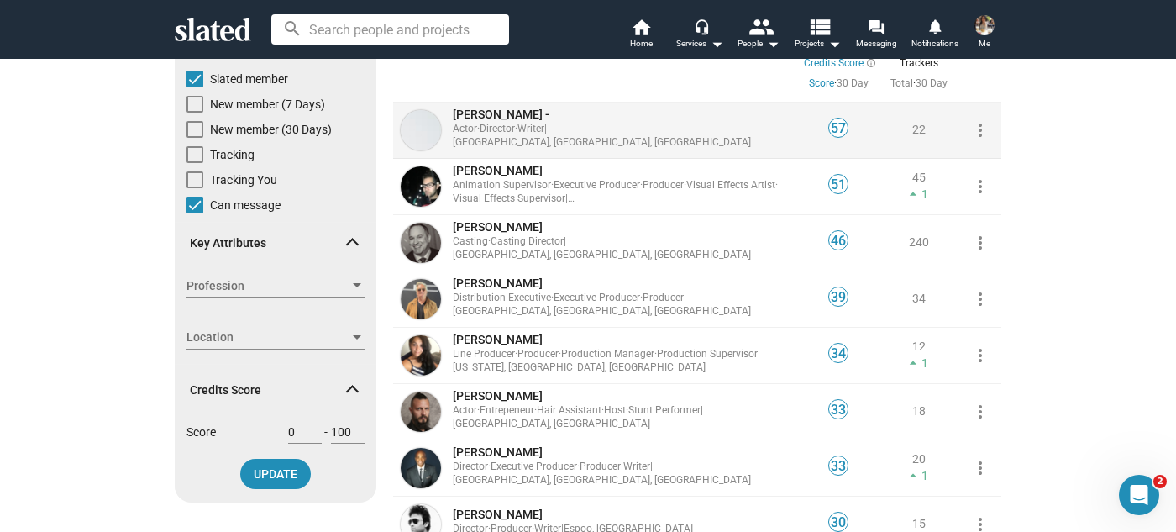
scroll to position [76, 0]
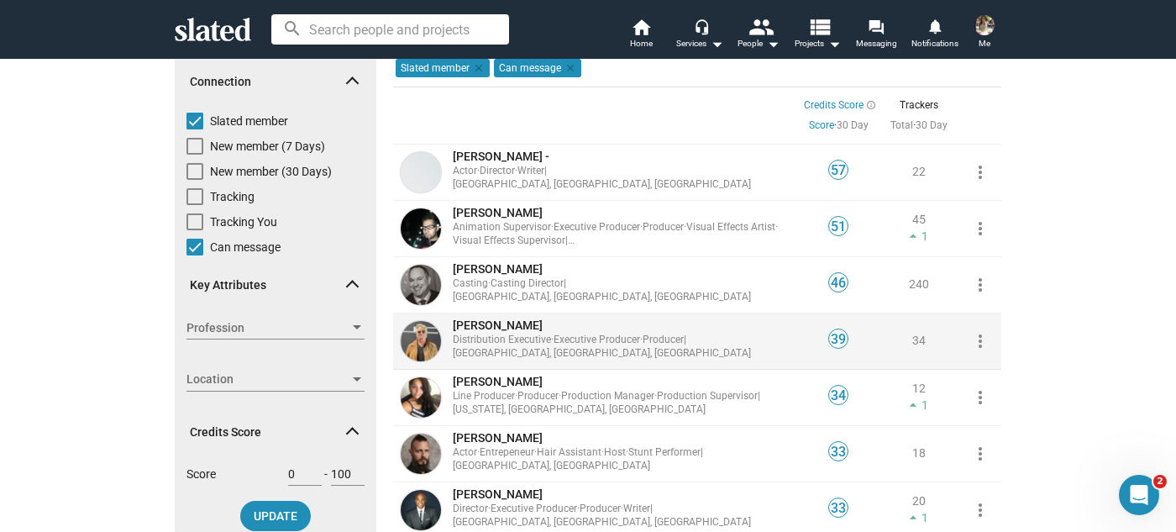
click at [401, 328] on img at bounding box center [421, 341] width 40 height 40
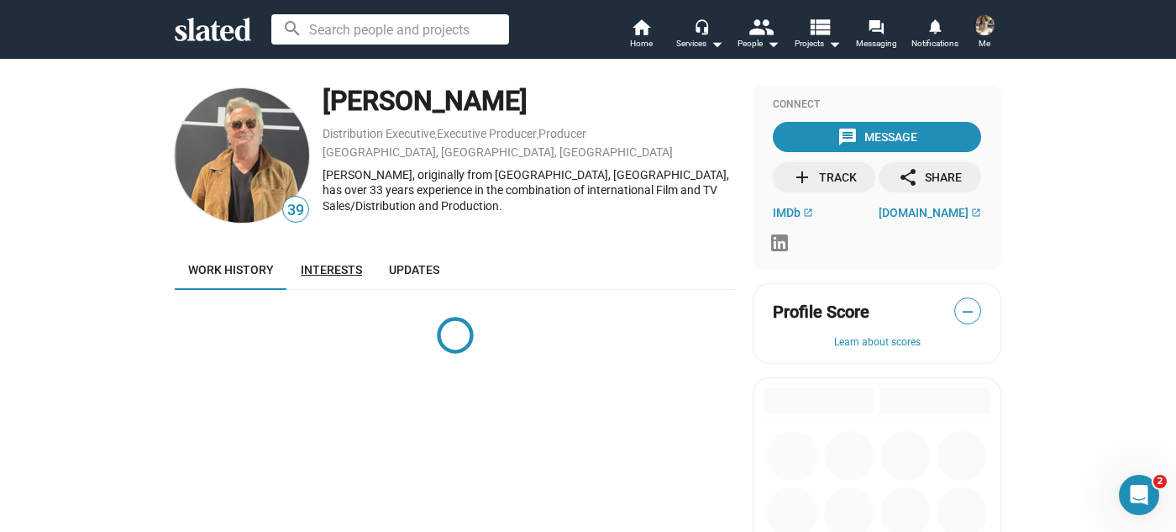
click at [307, 269] on span "Interests" at bounding box center [331, 269] width 61 height 13
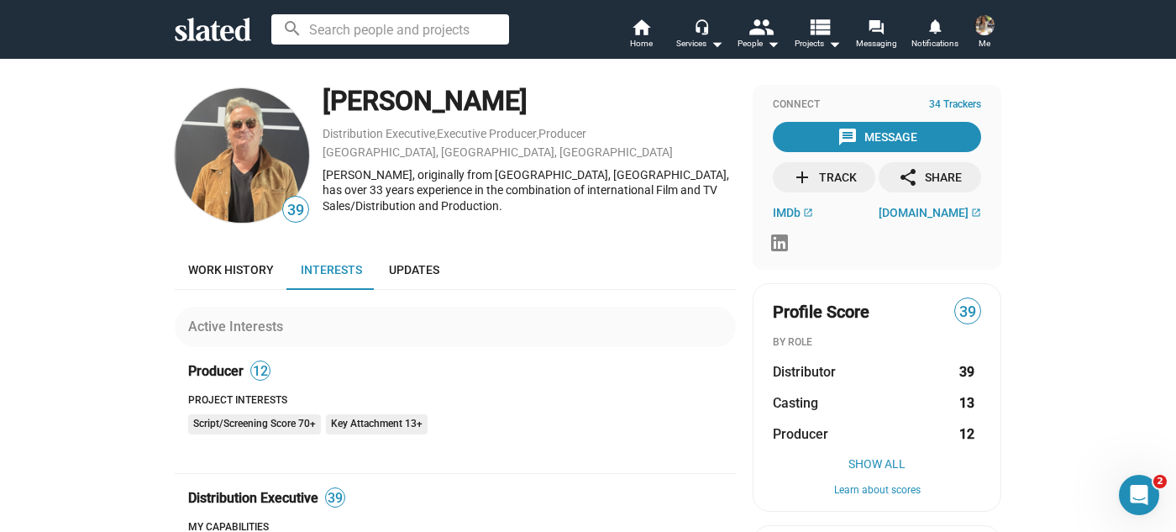
click at [811, 178] on div "add Track" at bounding box center [824, 177] width 65 height 30
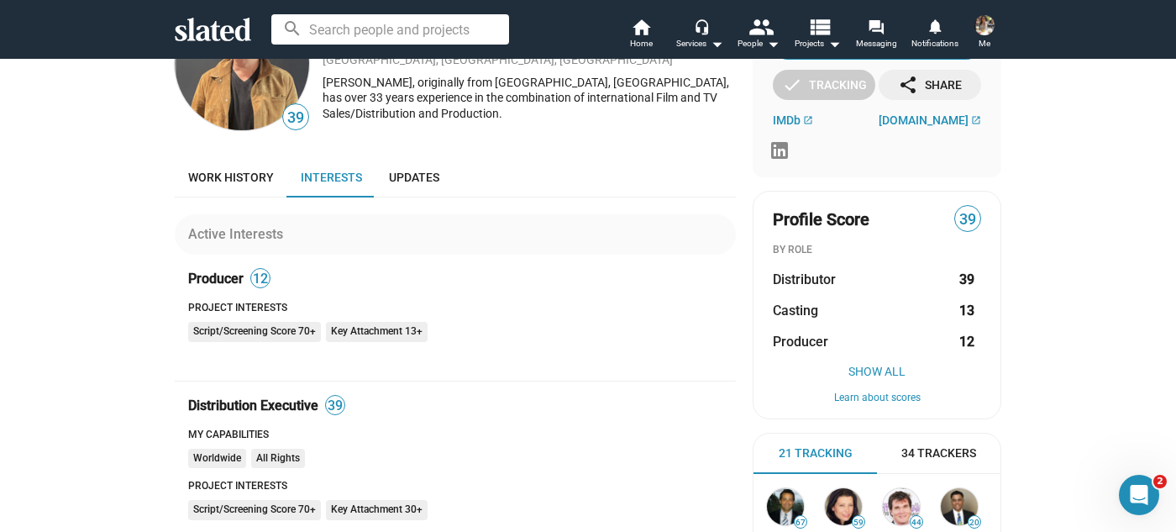
scroll to position [76, 0]
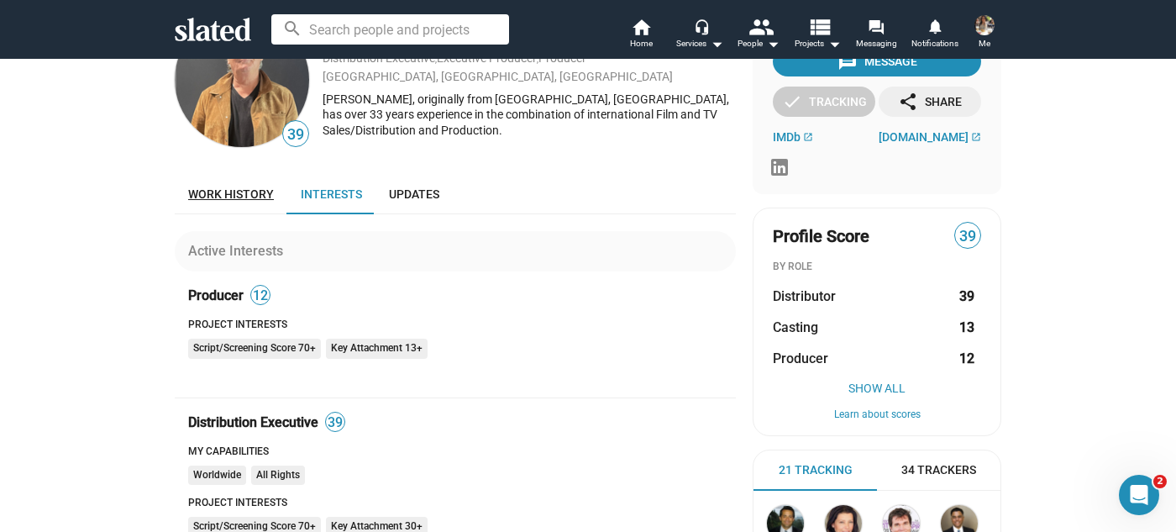
click at [229, 188] on span "Work history" at bounding box center [231, 193] width 86 height 13
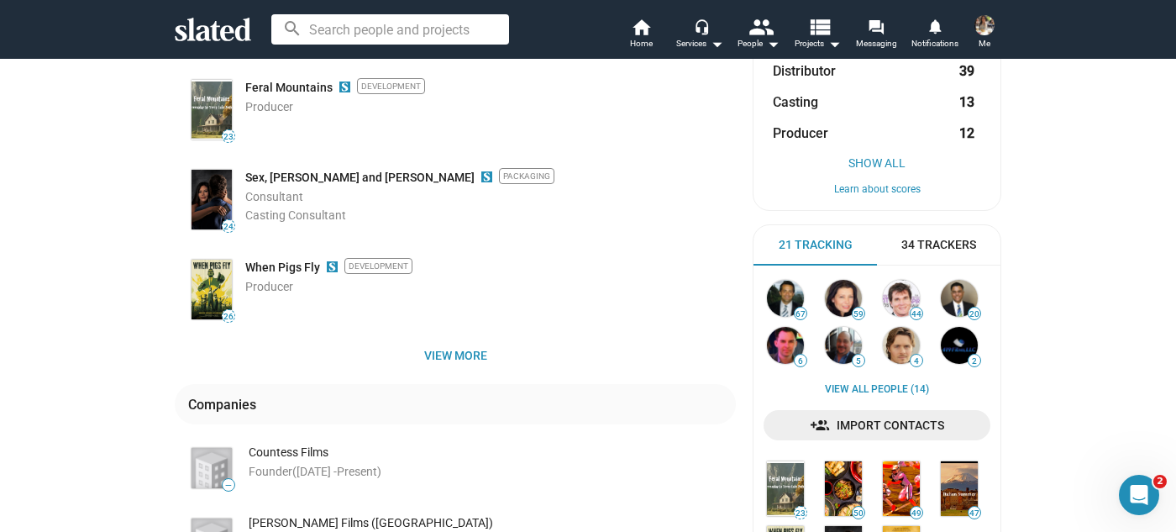
scroll to position [305, 0]
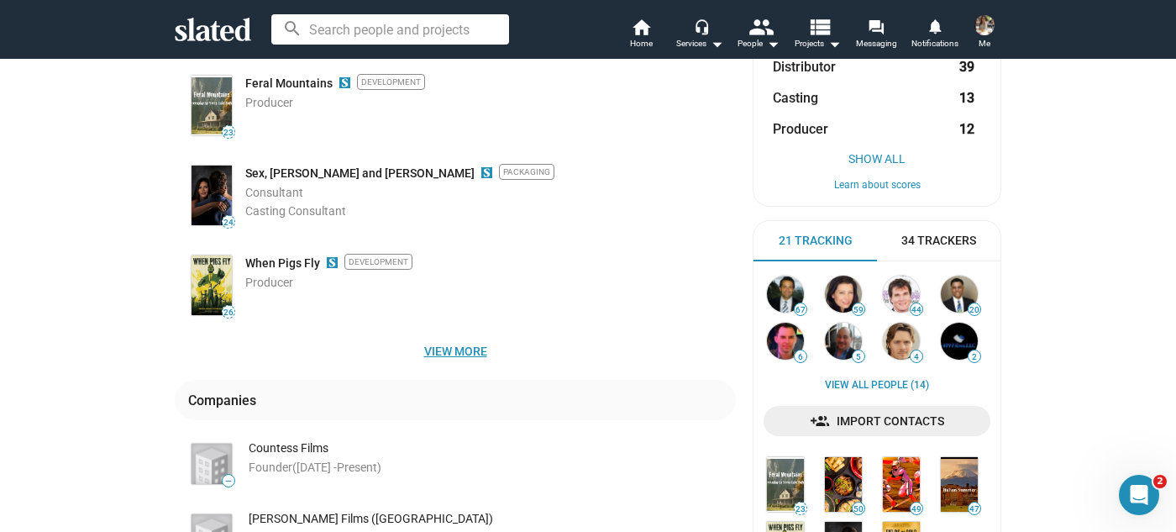
click at [430, 344] on span "View more" at bounding box center [455, 351] width 534 height 30
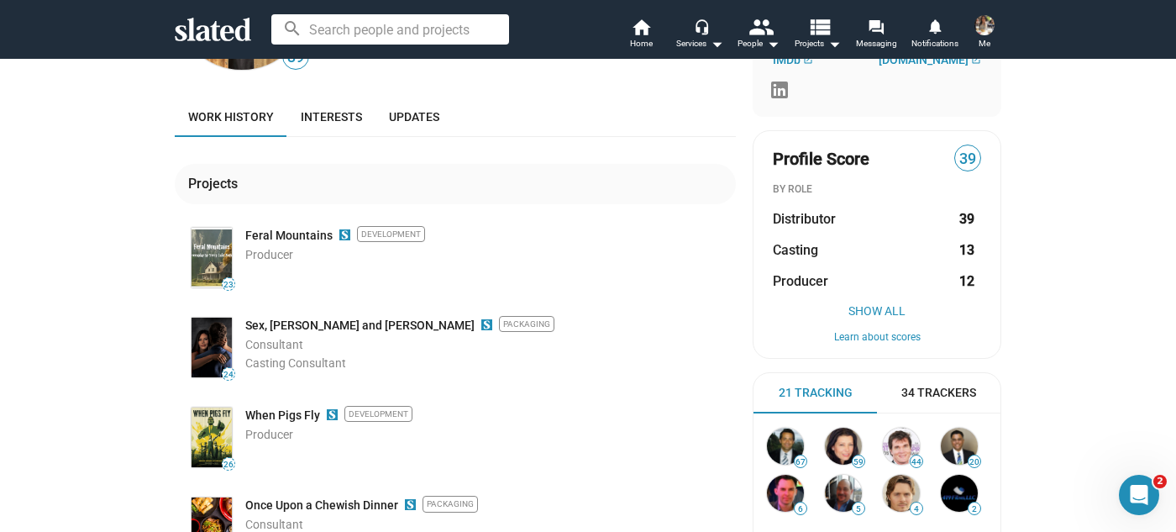
scroll to position [152, 0]
click at [318, 118] on span "Interests" at bounding box center [331, 117] width 61 height 13
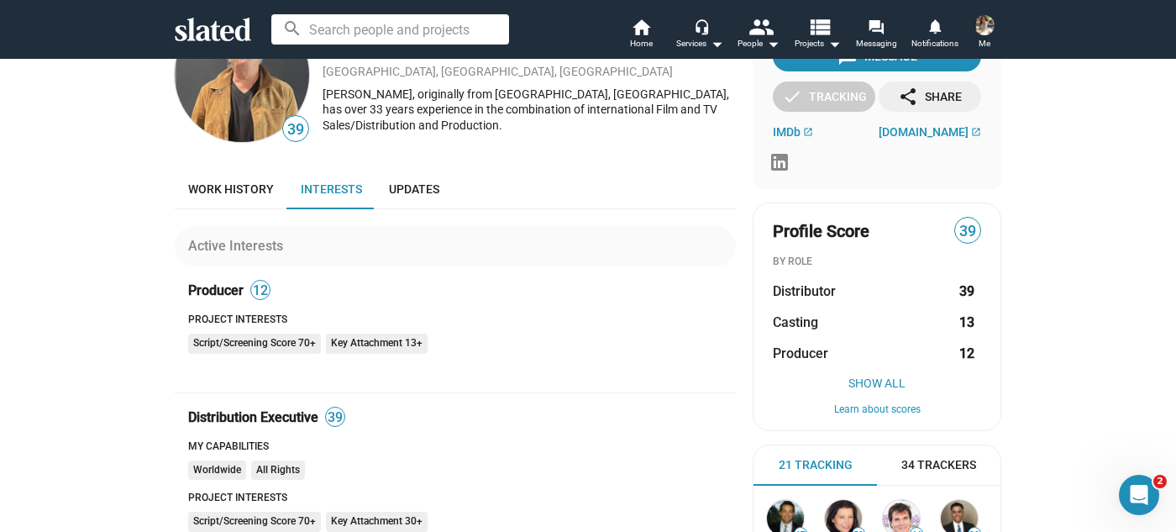
scroll to position [76, 0]
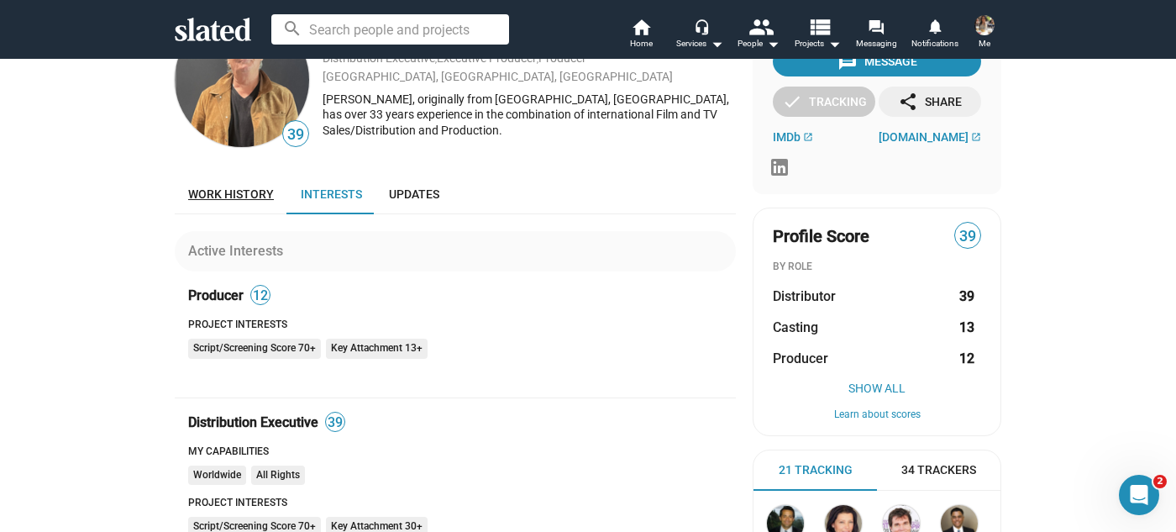
click at [208, 190] on span "Work history" at bounding box center [231, 193] width 86 height 13
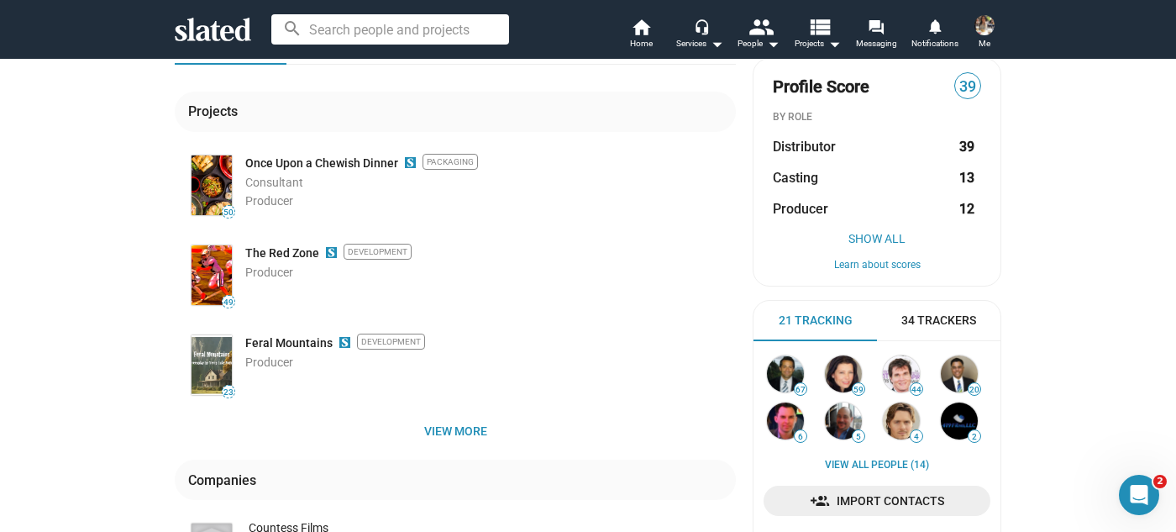
scroll to position [229, 0]
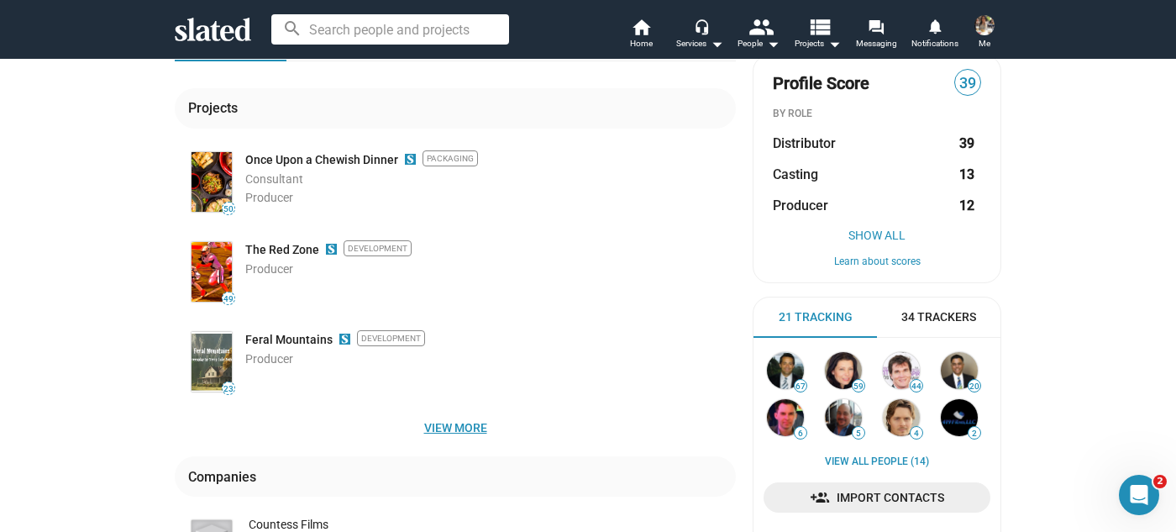
click at [451, 428] on span "View more" at bounding box center [455, 427] width 534 height 30
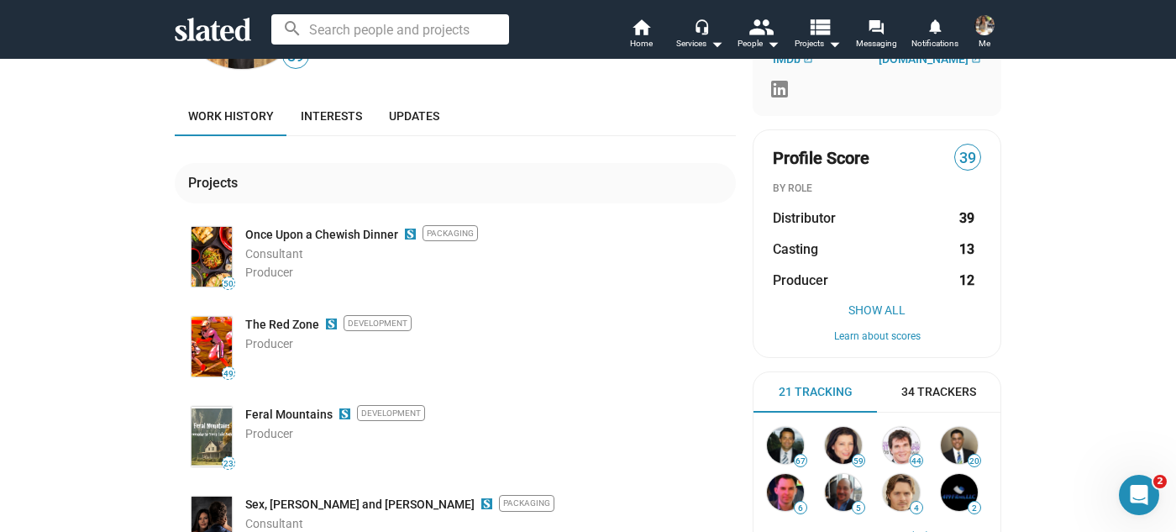
scroll to position [152, 0]
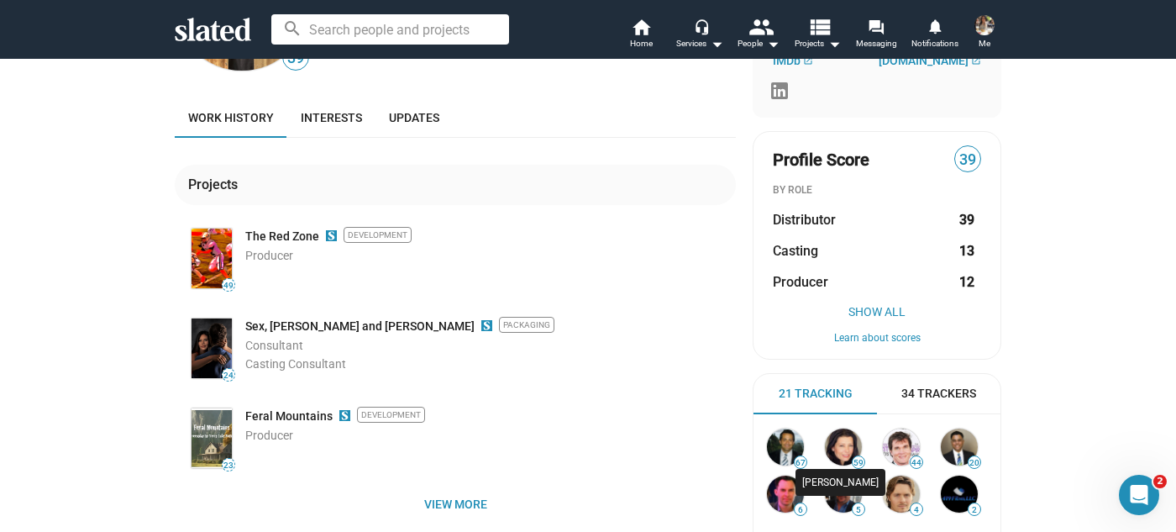
click at [829, 439] on img at bounding box center [843, 446] width 37 height 37
